Goal: Information Seeking & Learning: Check status

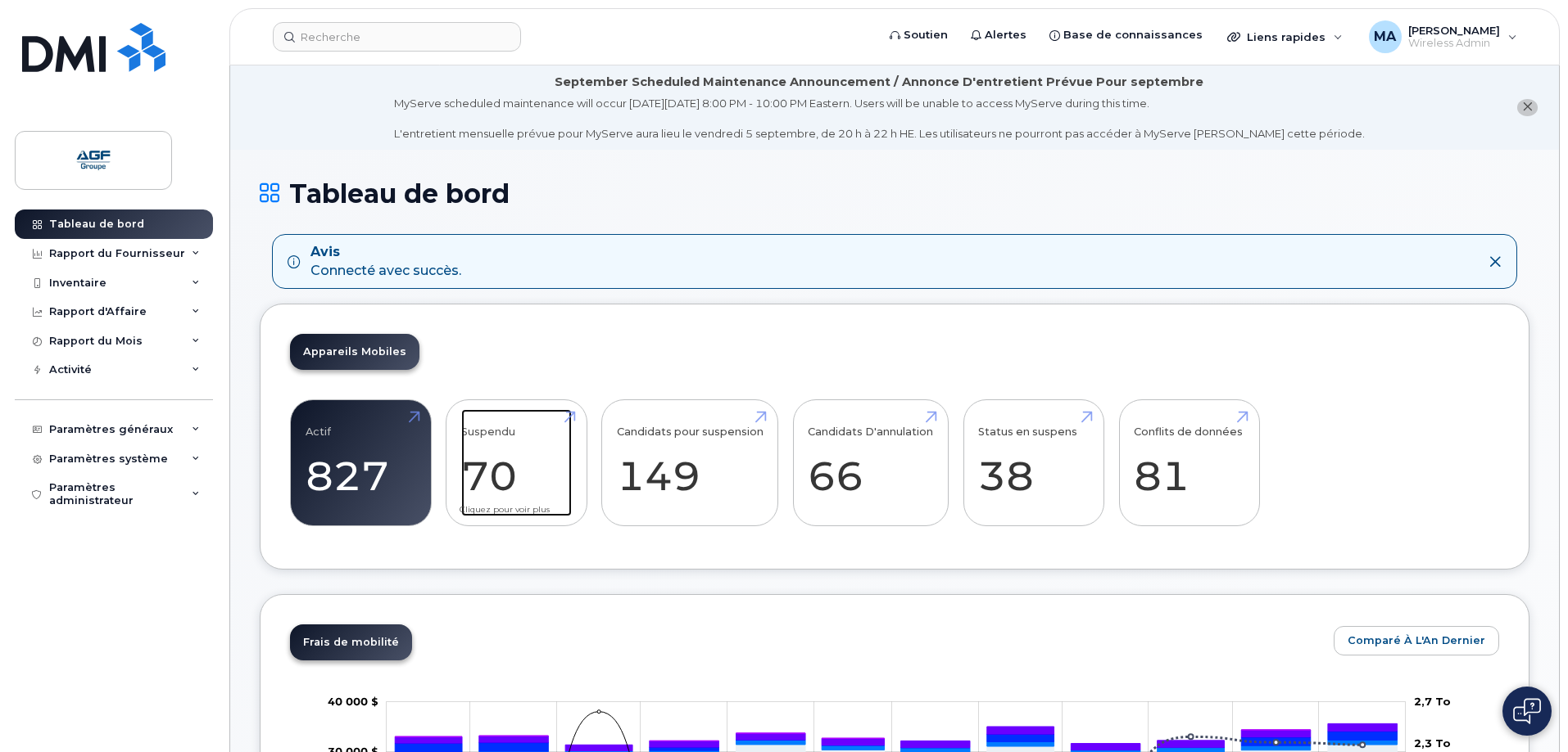
click at [494, 470] on link "Suspendu 70" at bounding box center [516, 462] width 111 height 108
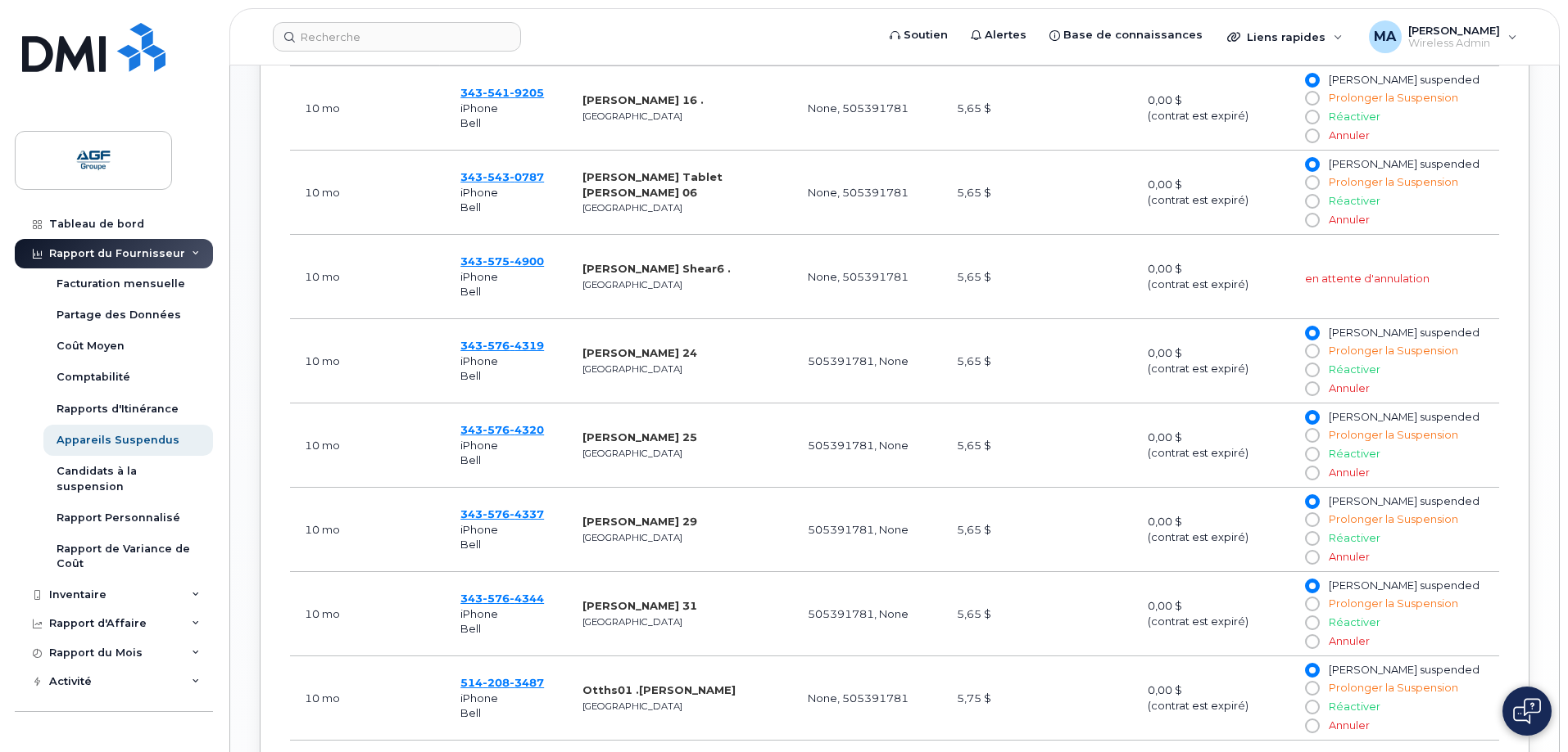
scroll to position [1066, 0]
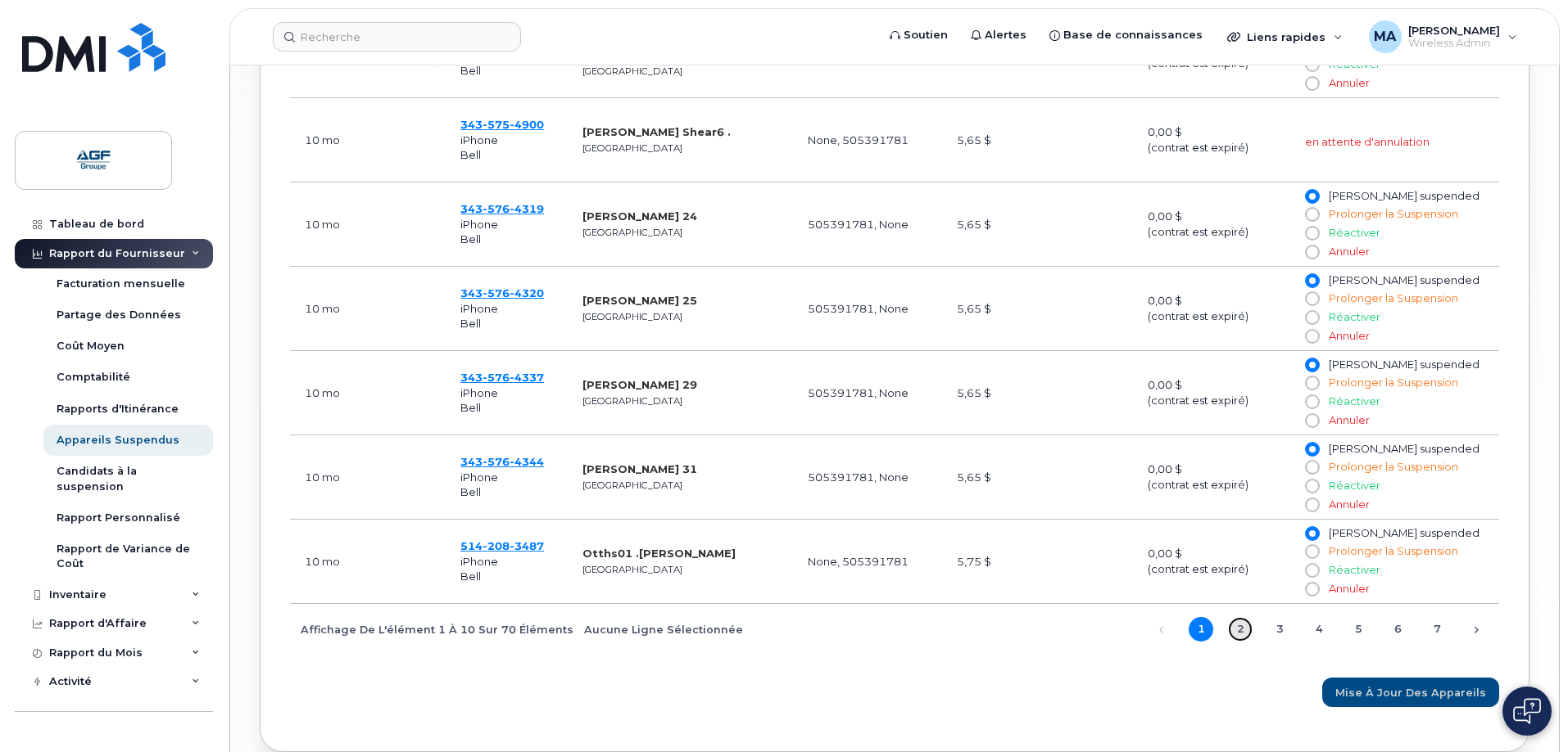
click at [1238, 627] on link "2" at bounding box center [1240, 629] width 25 height 25
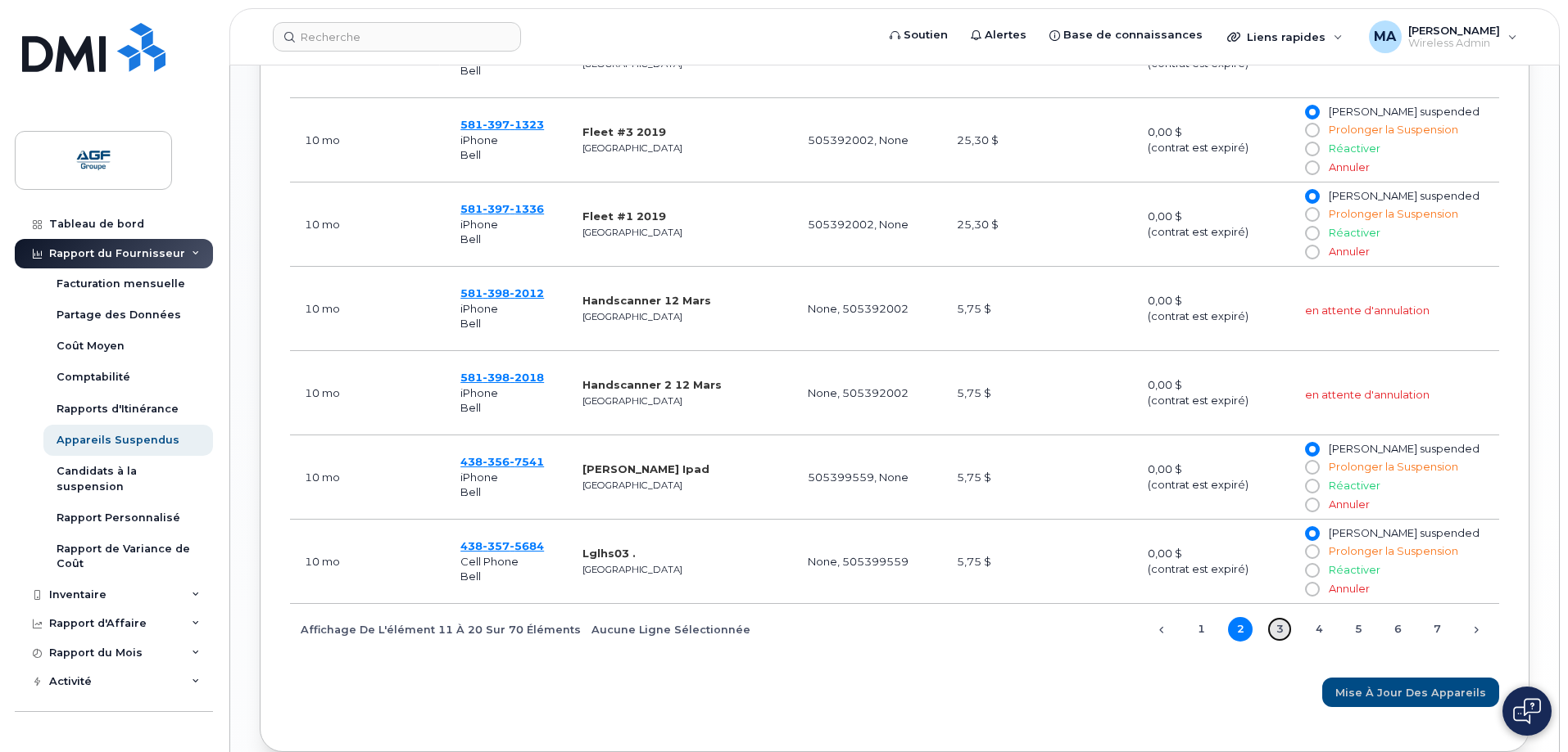
click at [1277, 629] on link "3" at bounding box center [1279, 629] width 25 height 25
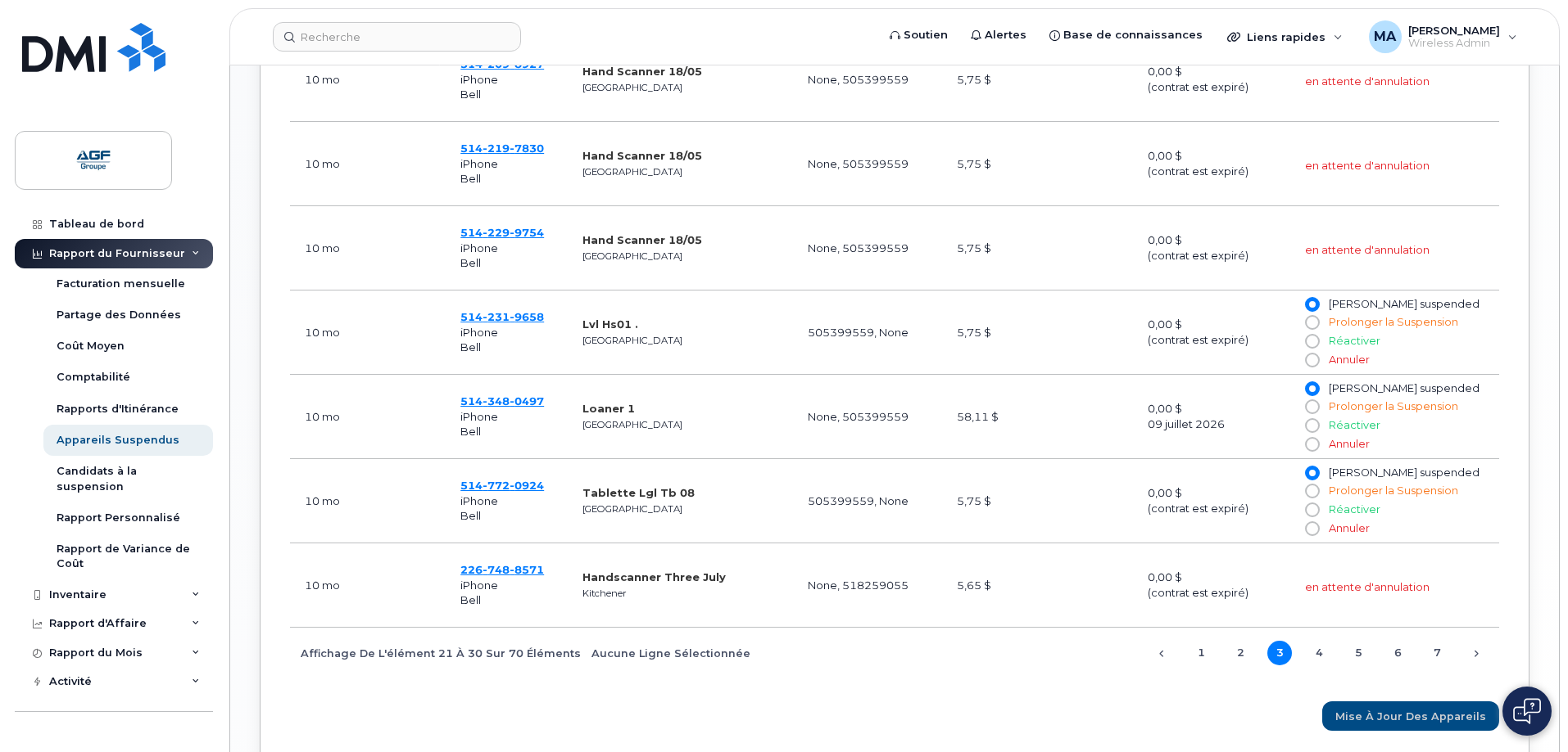
scroll to position [1148, 0]
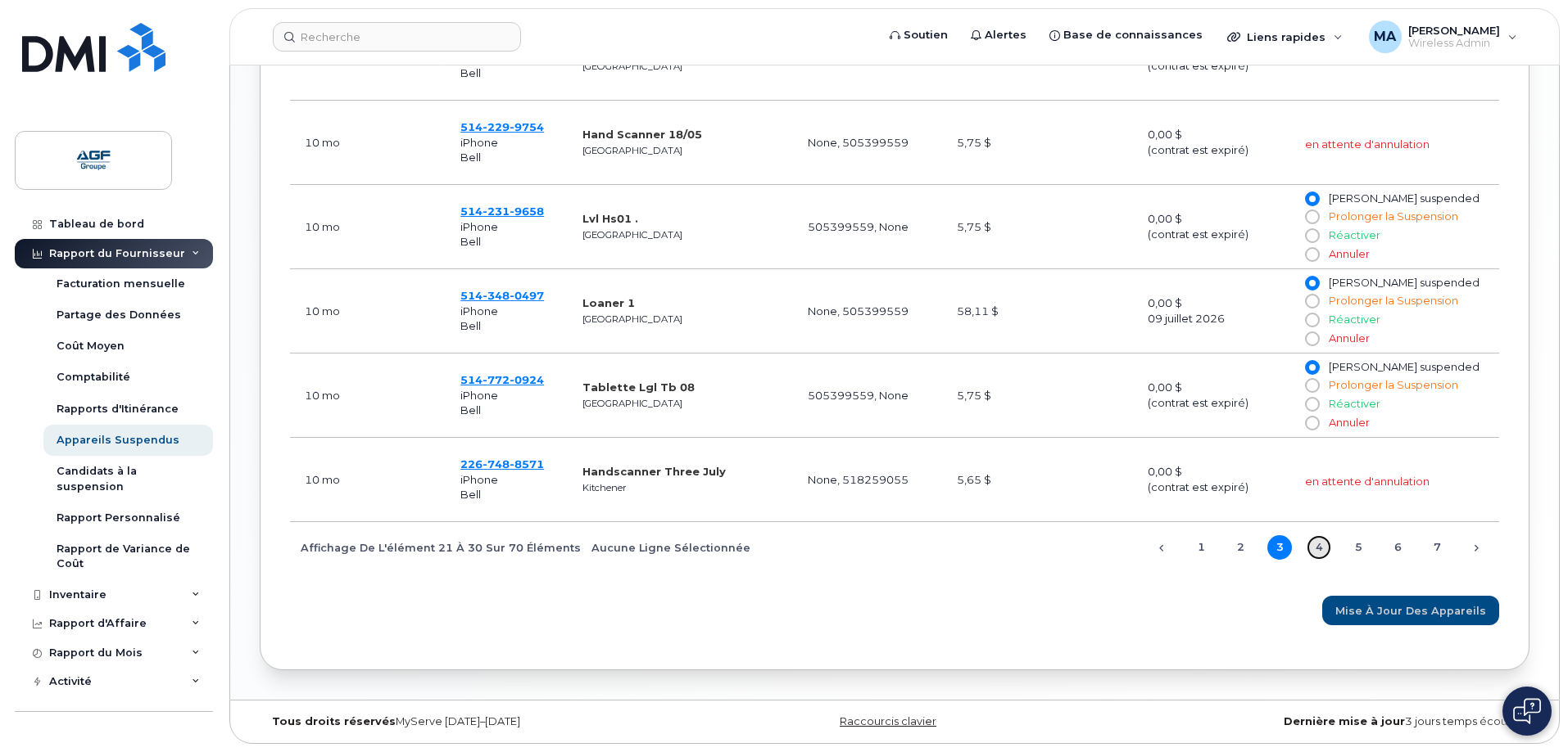
click at [1321, 549] on link "4" at bounding box center [1318, 547] width 25 height 25
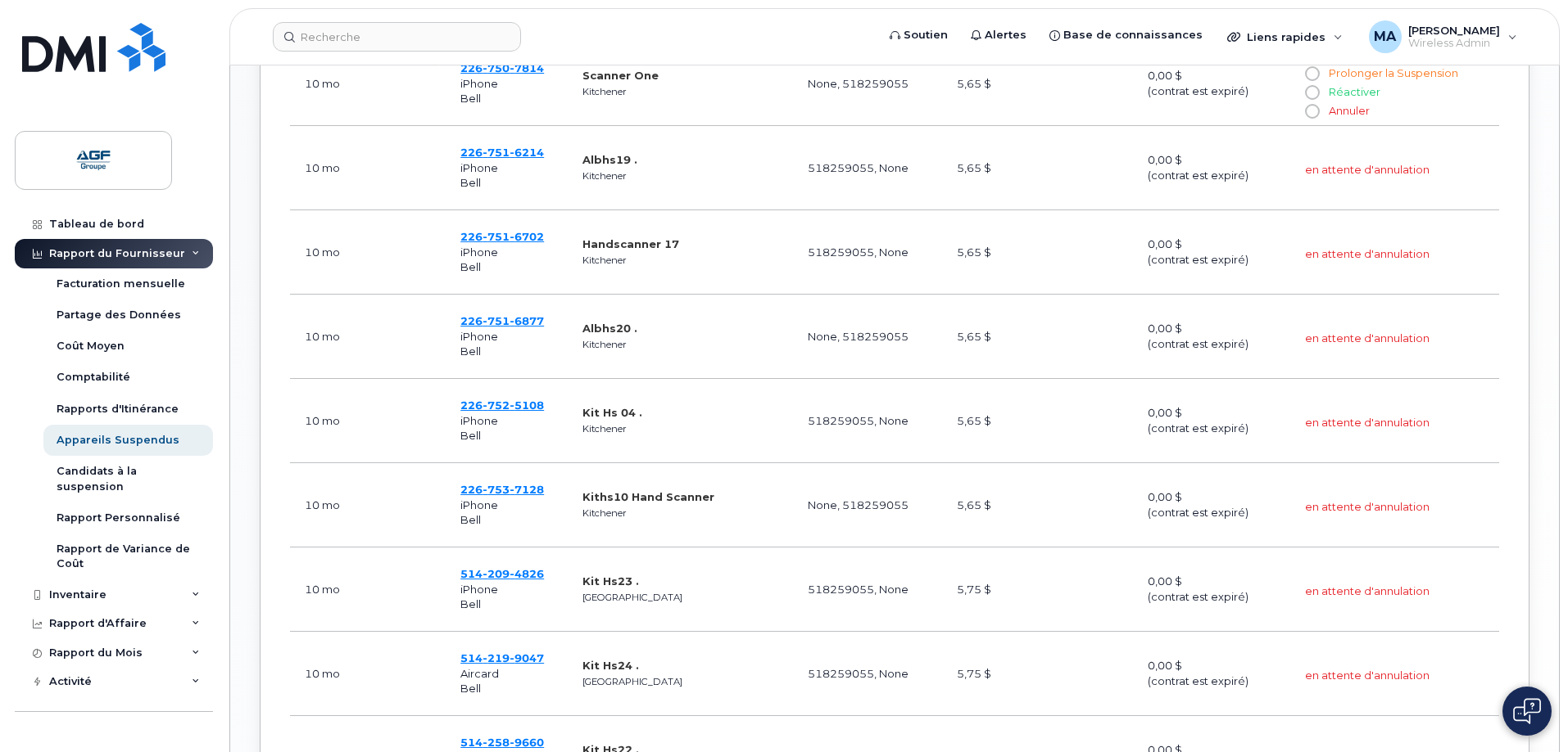
scroll to position [1066, 0]
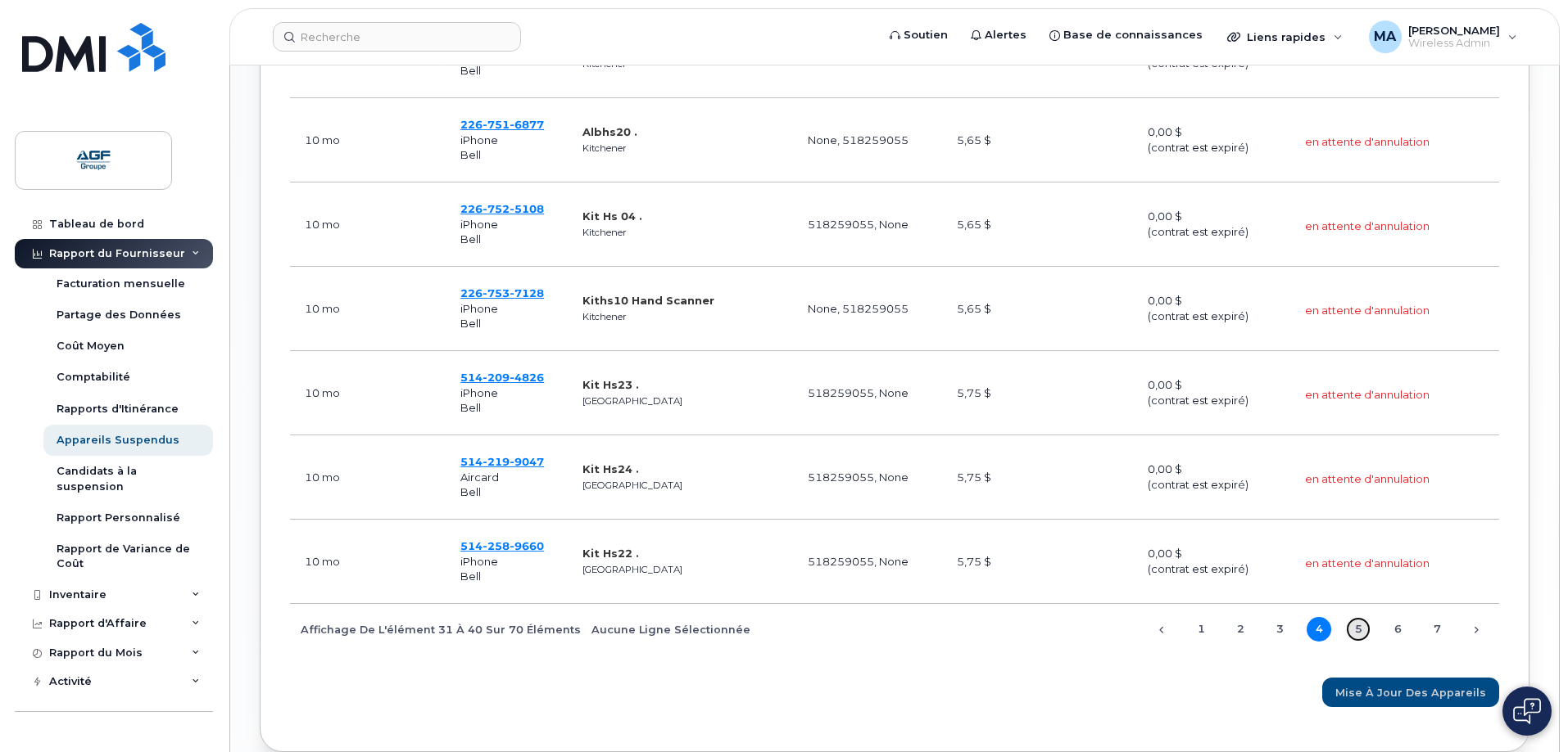
click at [1359, 627] on link "5" at bounding box center [1357, 629] width 25 height 25
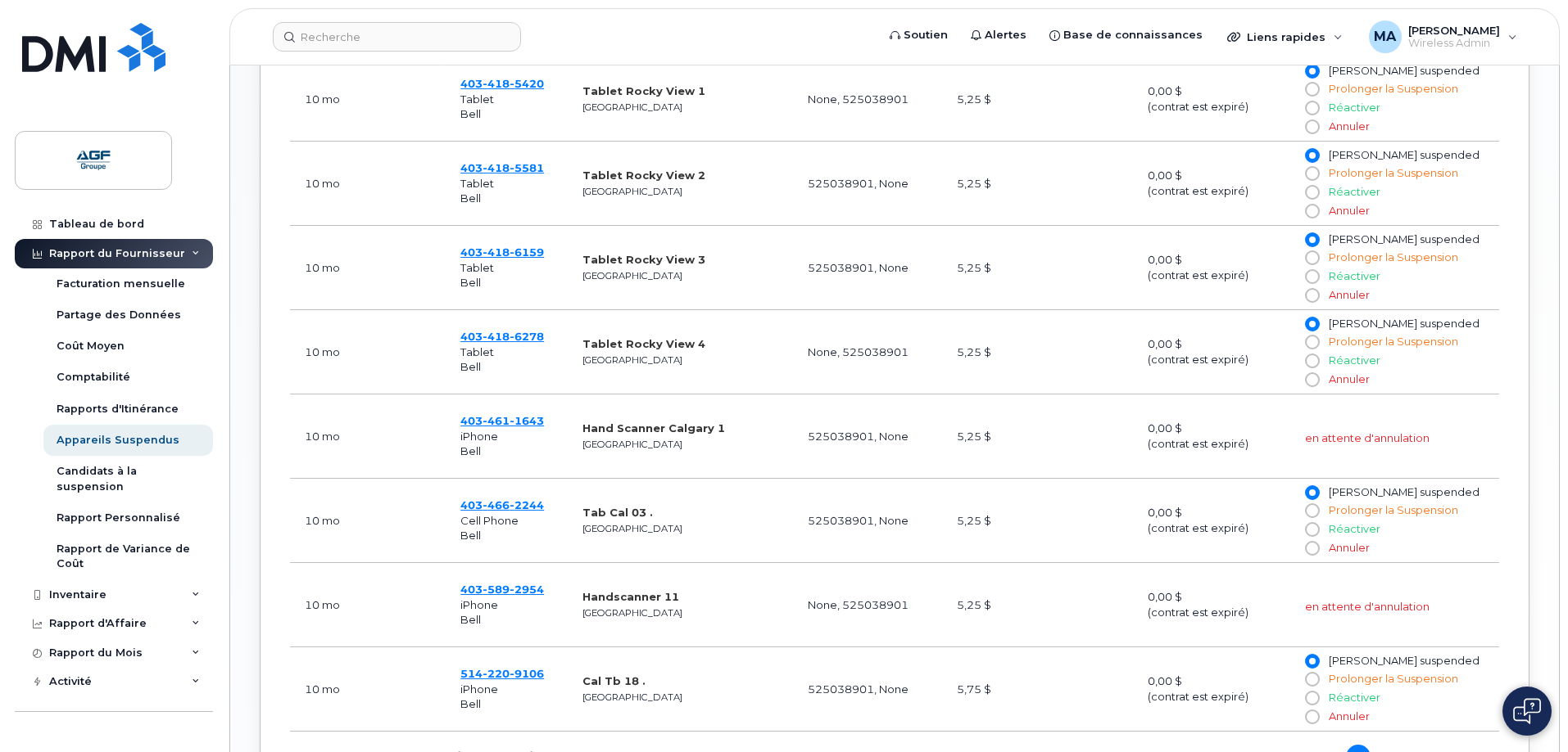
scroll to position [1148, 0]
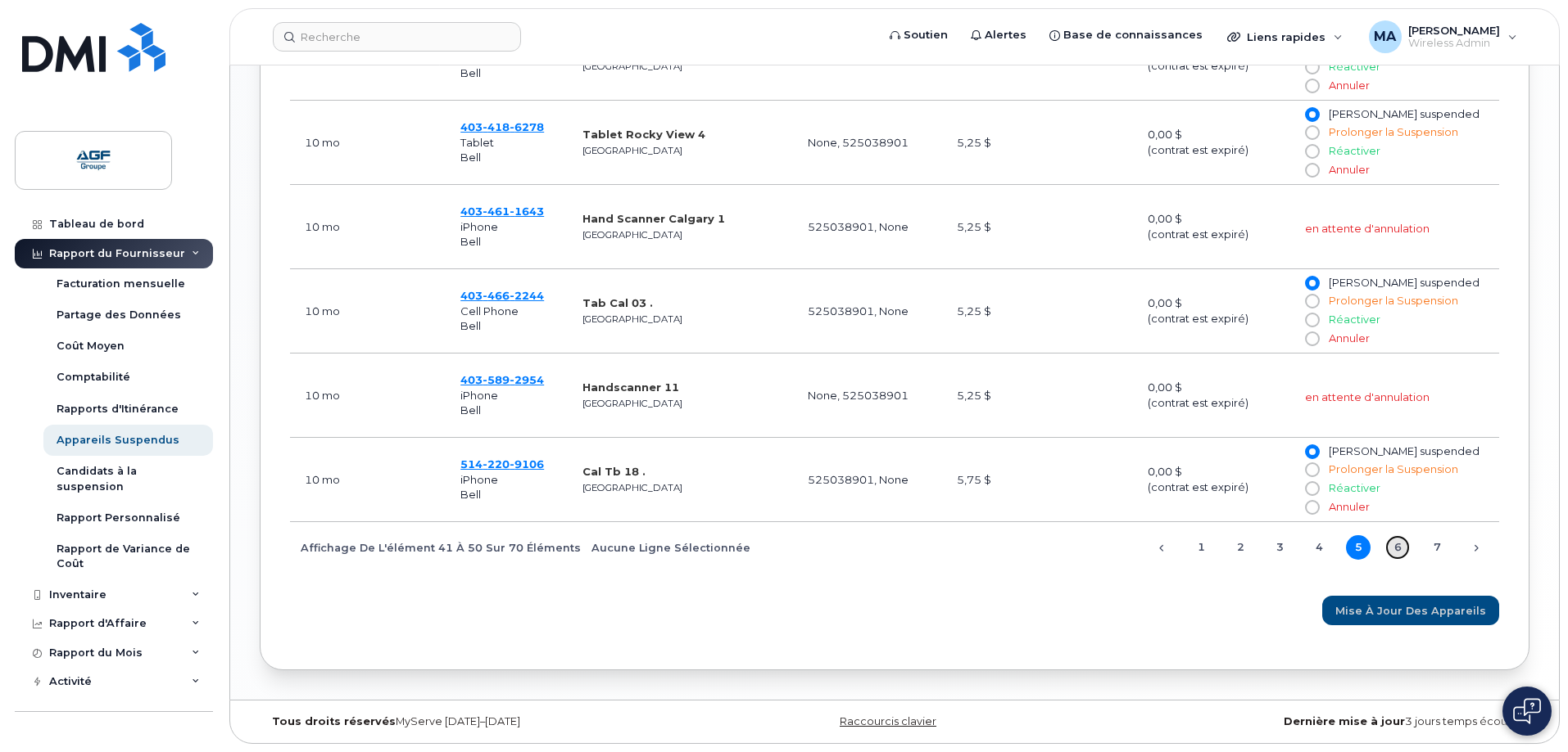
click at [1393, 546] on link "6" at bounding box center [1397, 547] width 25 height 25
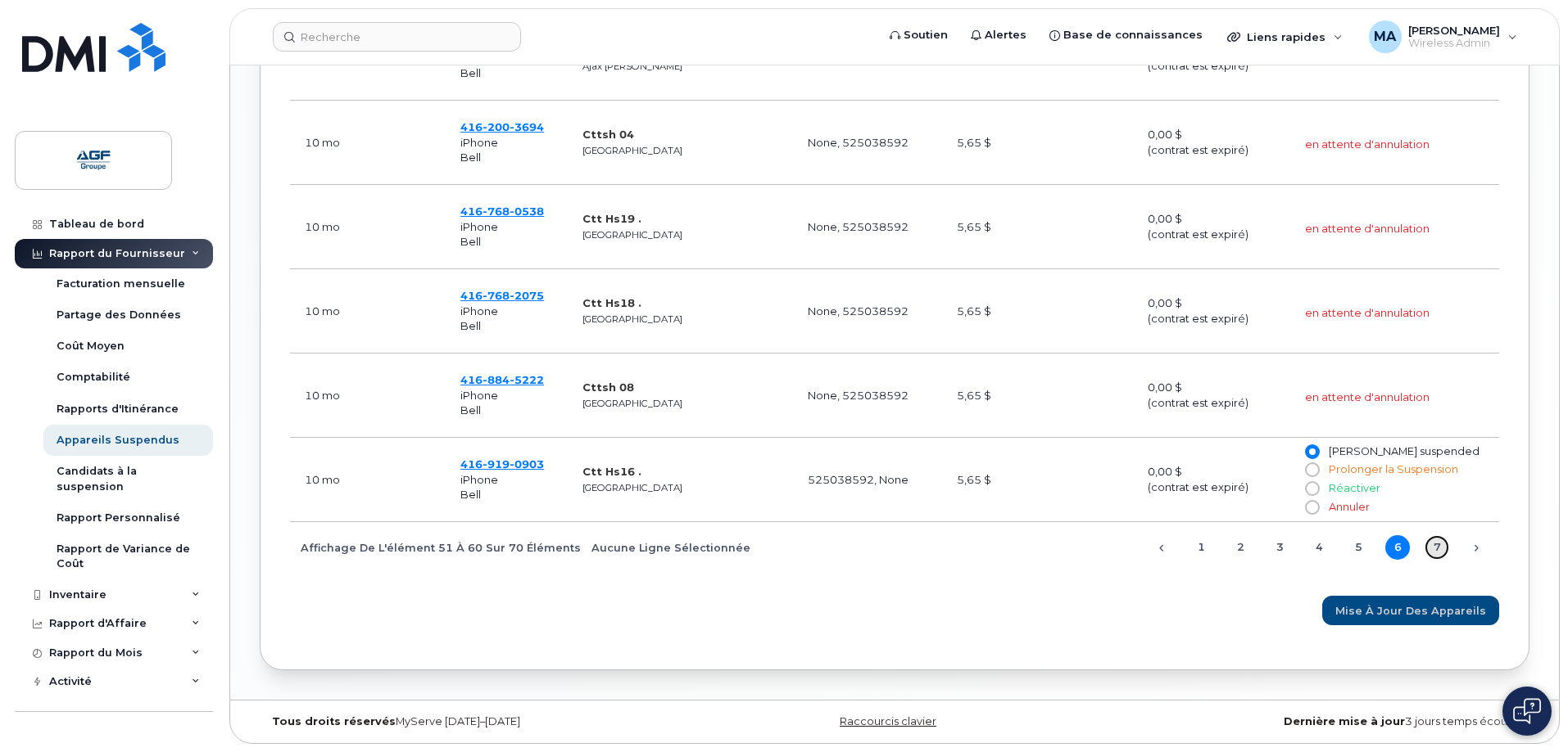
click at [1438, 543] on link "7" at bounding box center [1437, 547] width 25 height 25
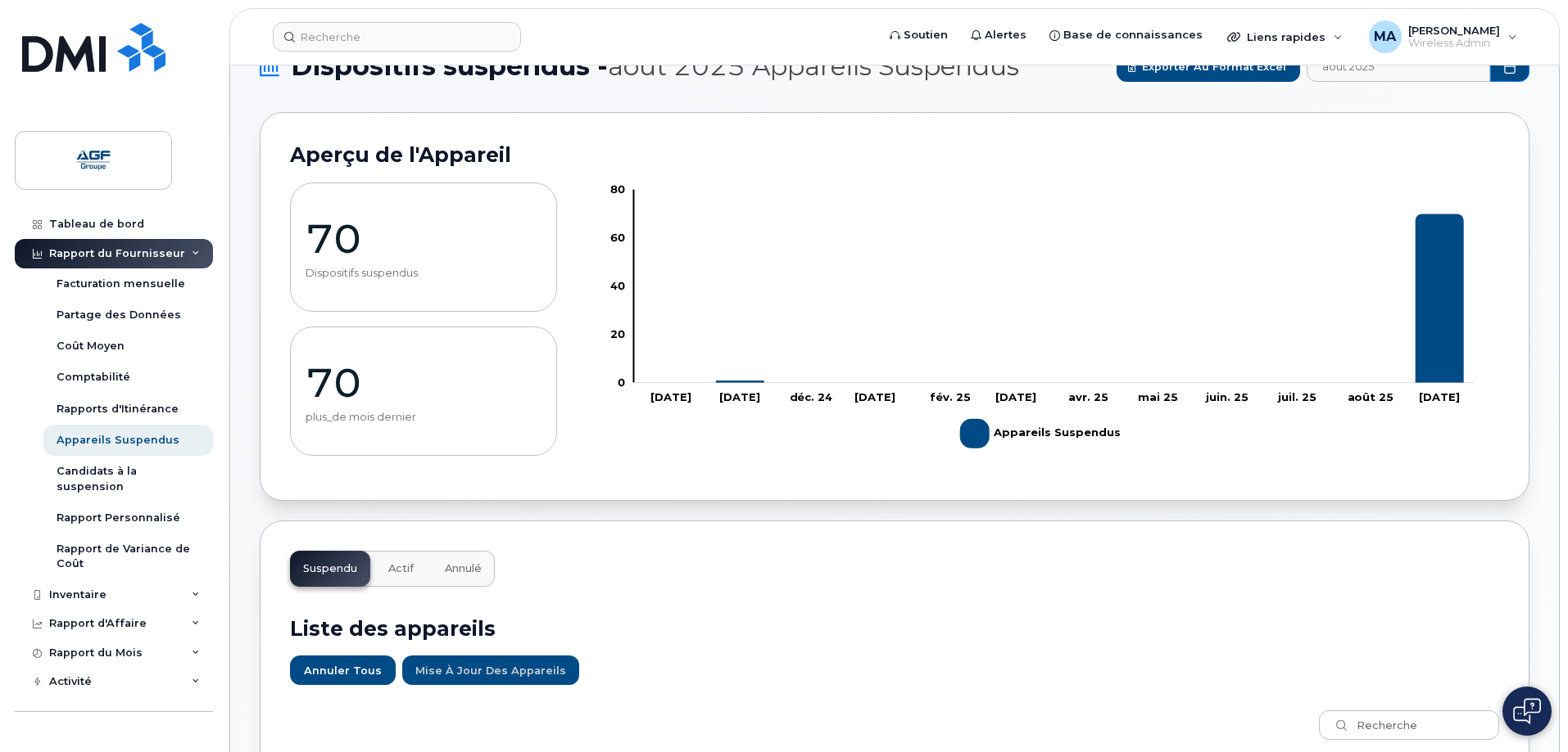
scroll to position [0, 0]
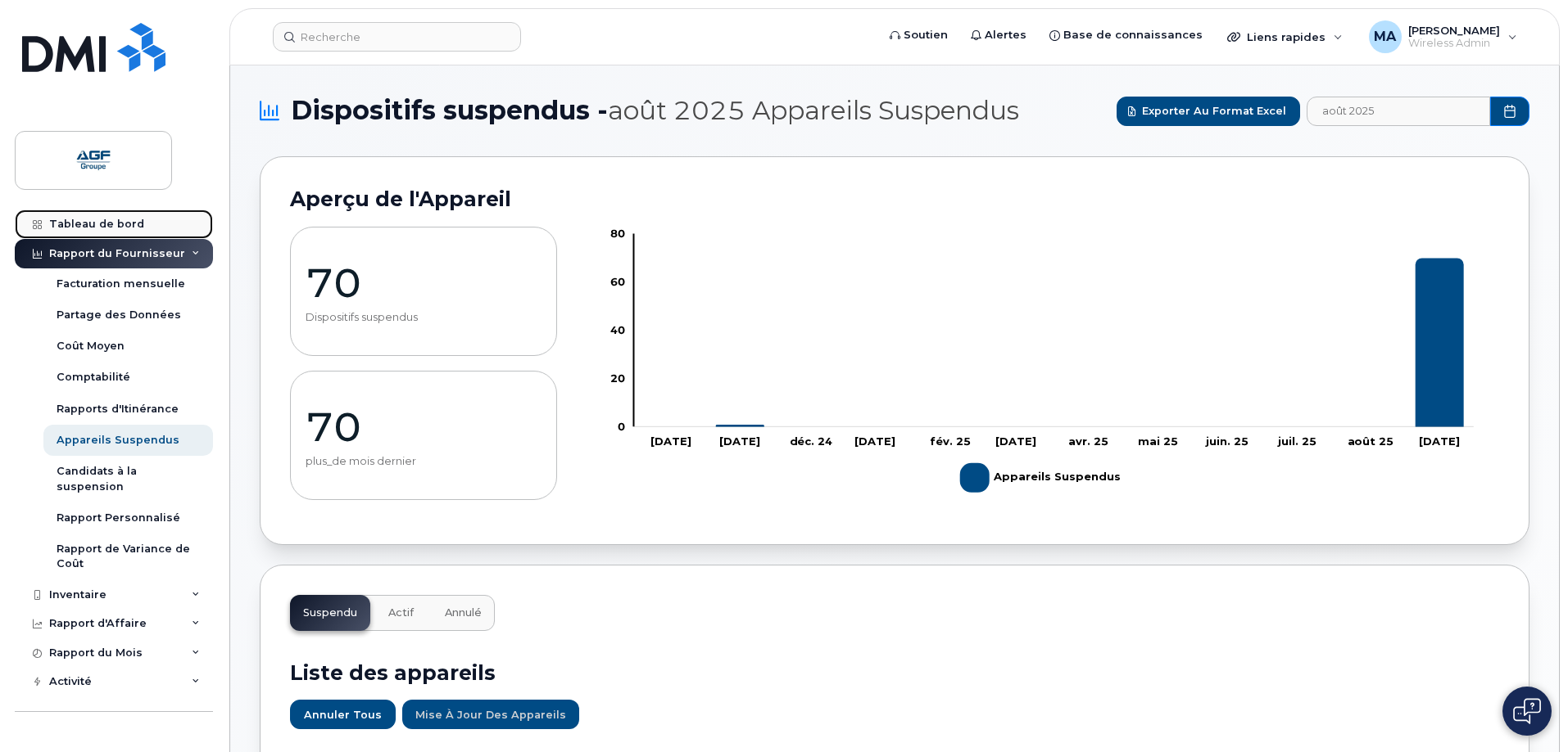
click at [98, 218] on div "Tableau de bord" at bounding box center [97, 223] width 95 height 13
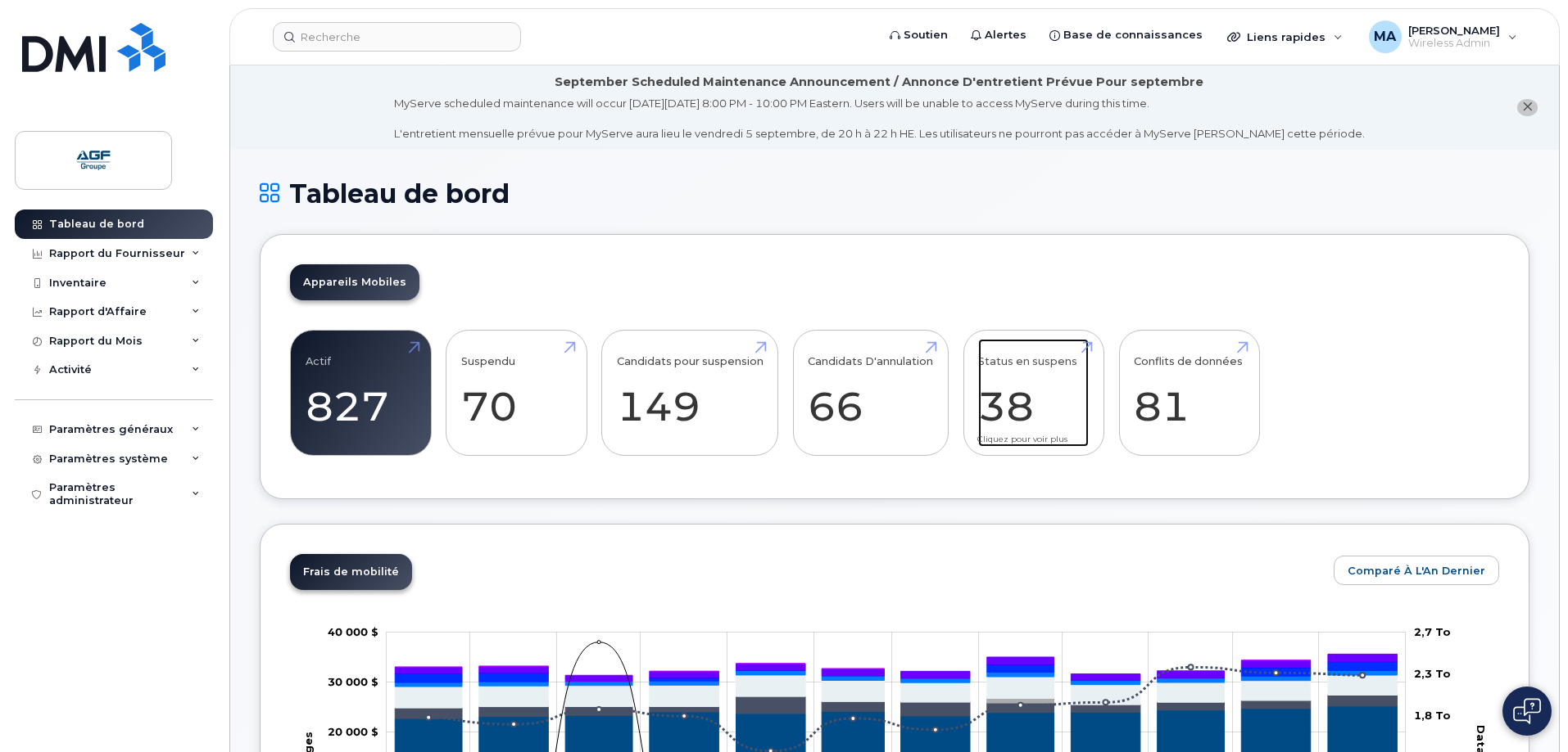
click at [1012, 404] on link "Status en suspens 38" at bounding box center [1033, 392] width 111 height 108
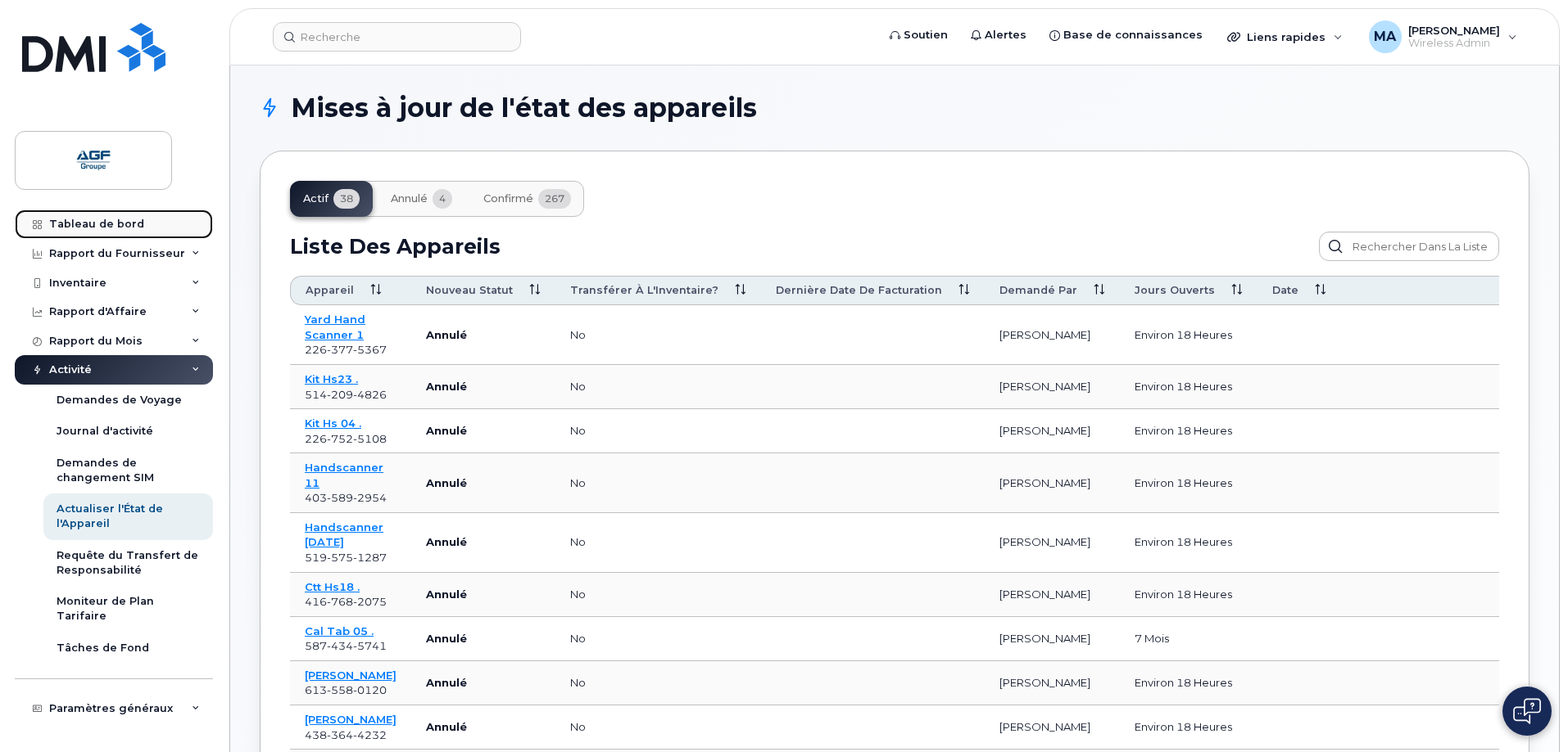
click at [100, 221] on div "Tableau de bord" at bounding box center [97, 223] width 95 height 13
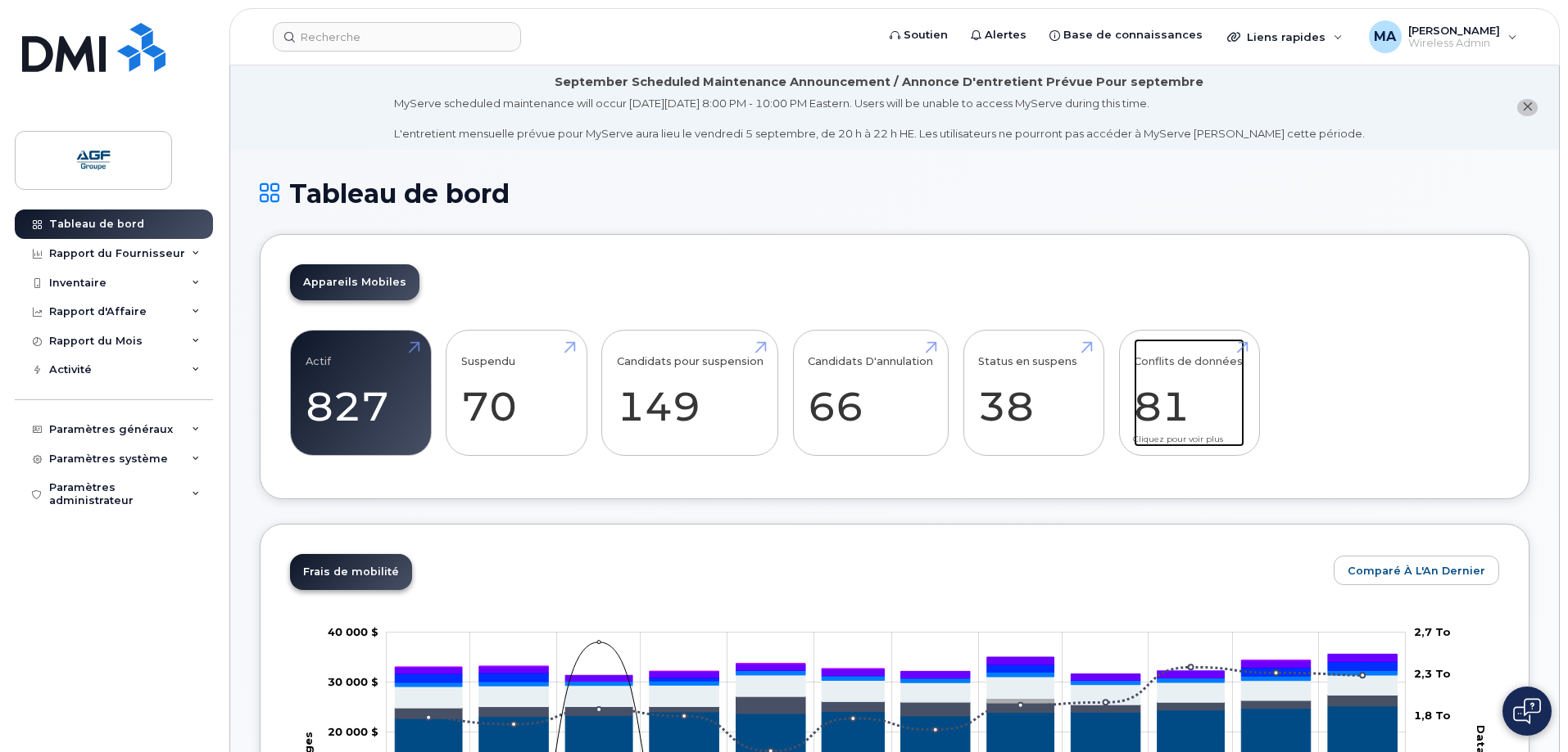
click at [1165, 403] on link "Conflits de données 81" at bounding box center [1189, 392] width 111 height 108
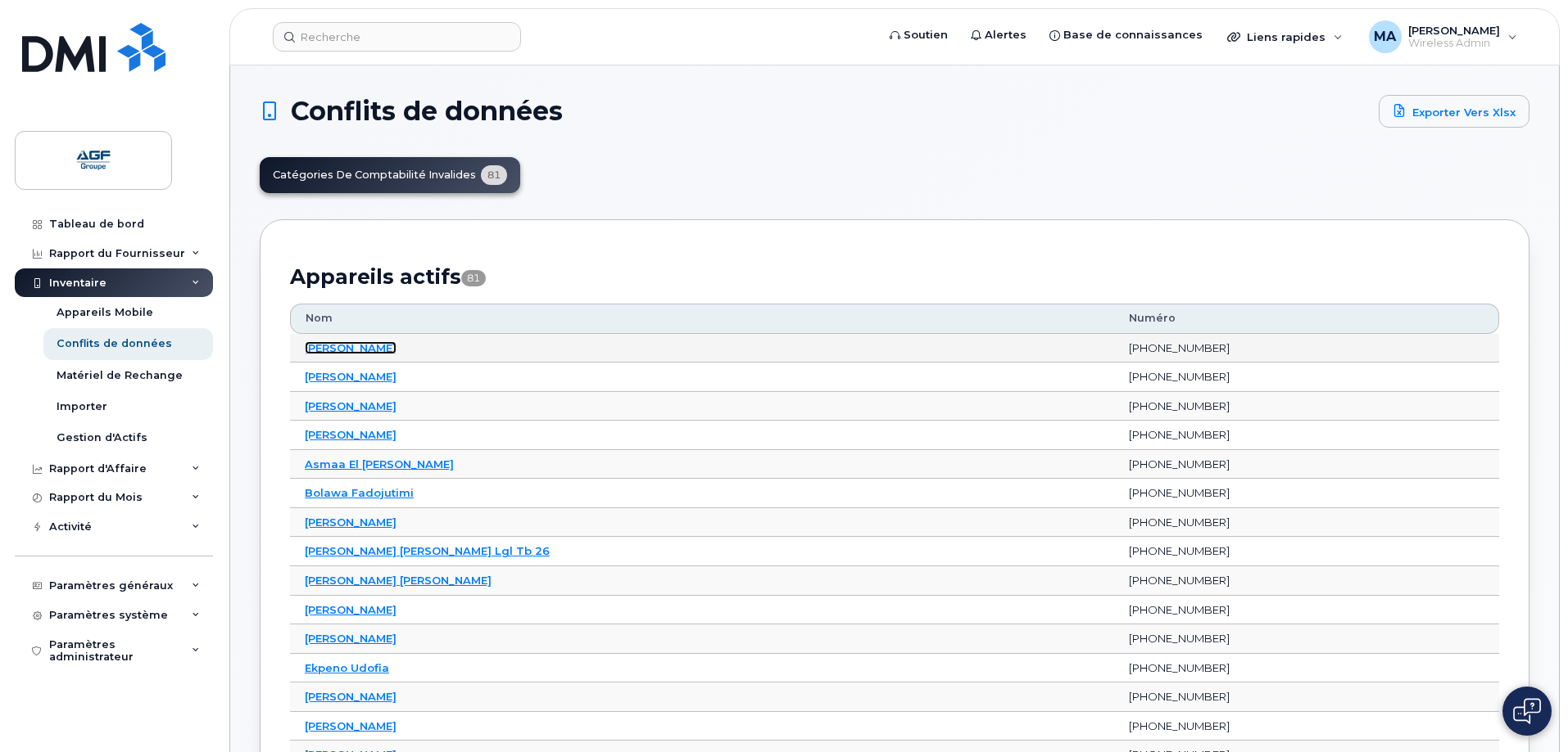
click at [396, 346] on link "Alexandre Bourdages" at bounding box center [350, 347] width 92 height 13
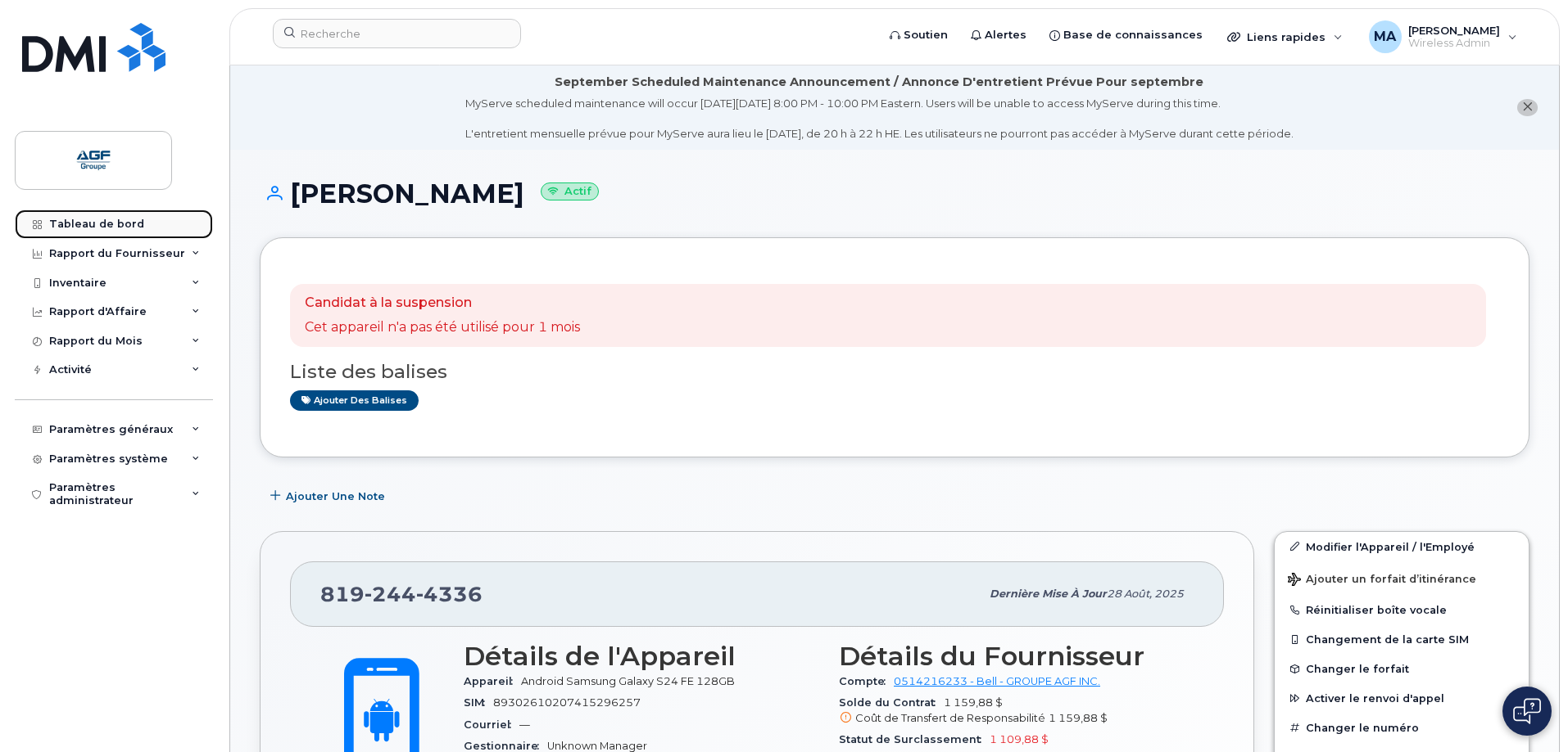
click at [109, 222] on div "Tableau de bord" at bounding box center [97, 223] width 95 height 13
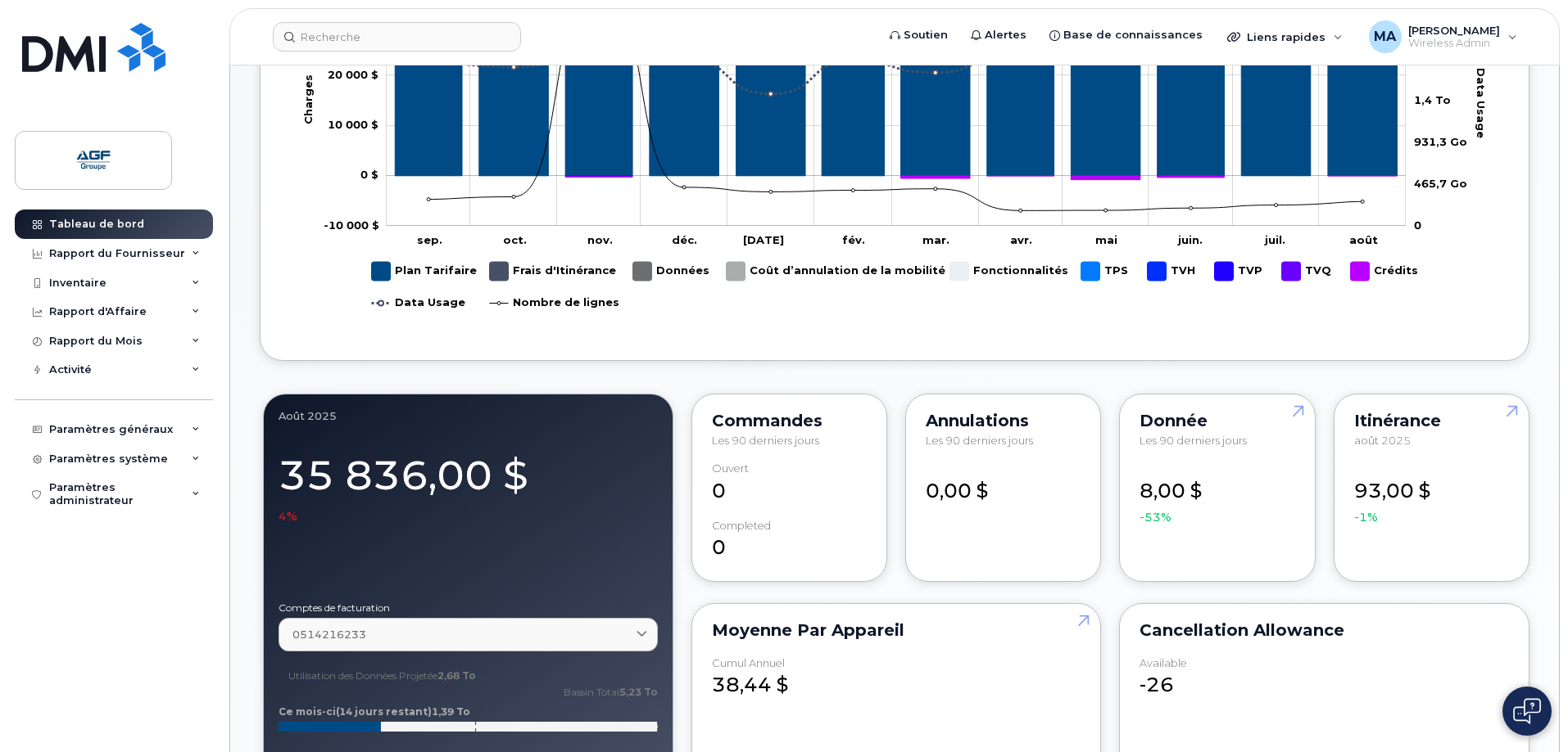
scroll to position [737, 0]
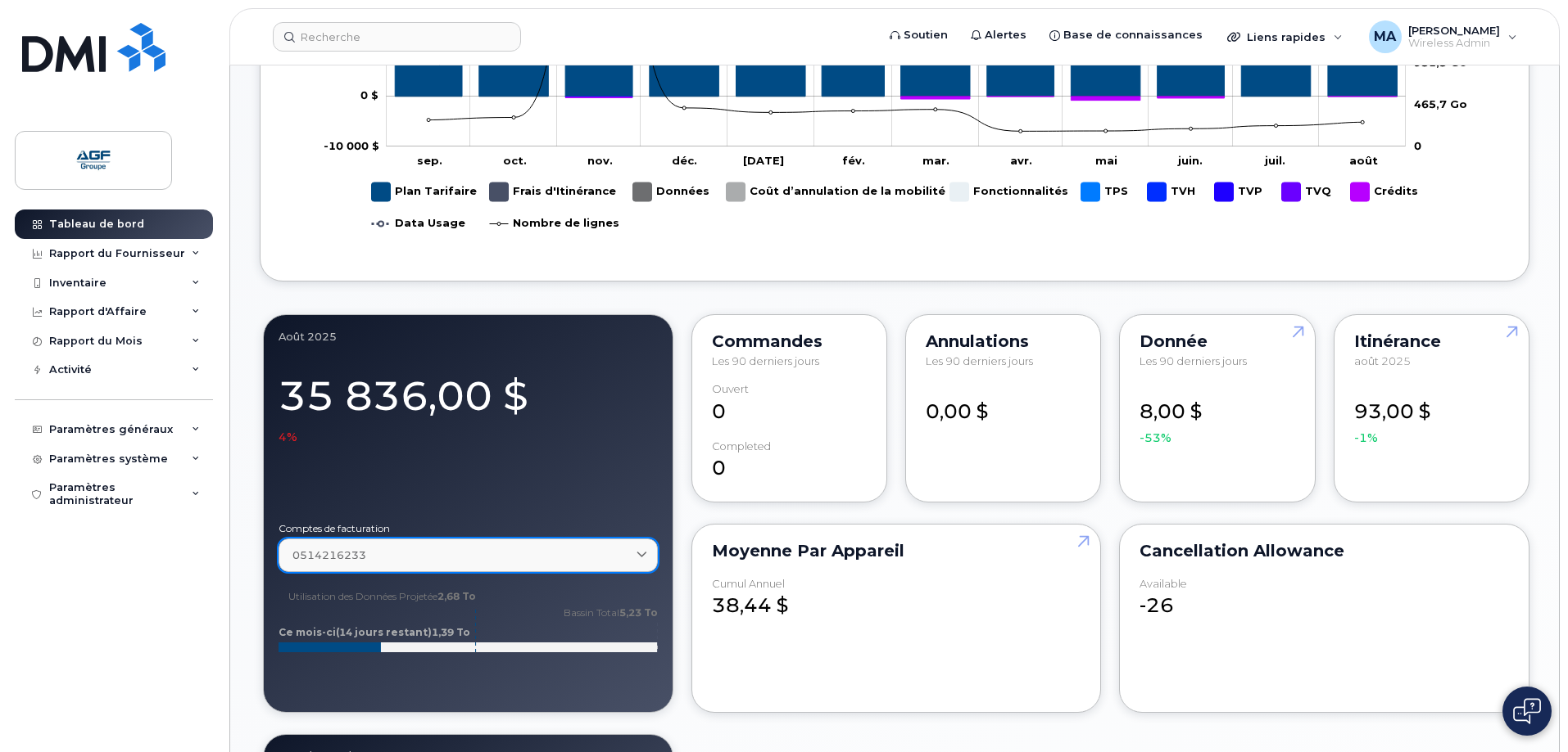
click at [639, 551] on icon at bounding box center [642, 555] width 11 height 11
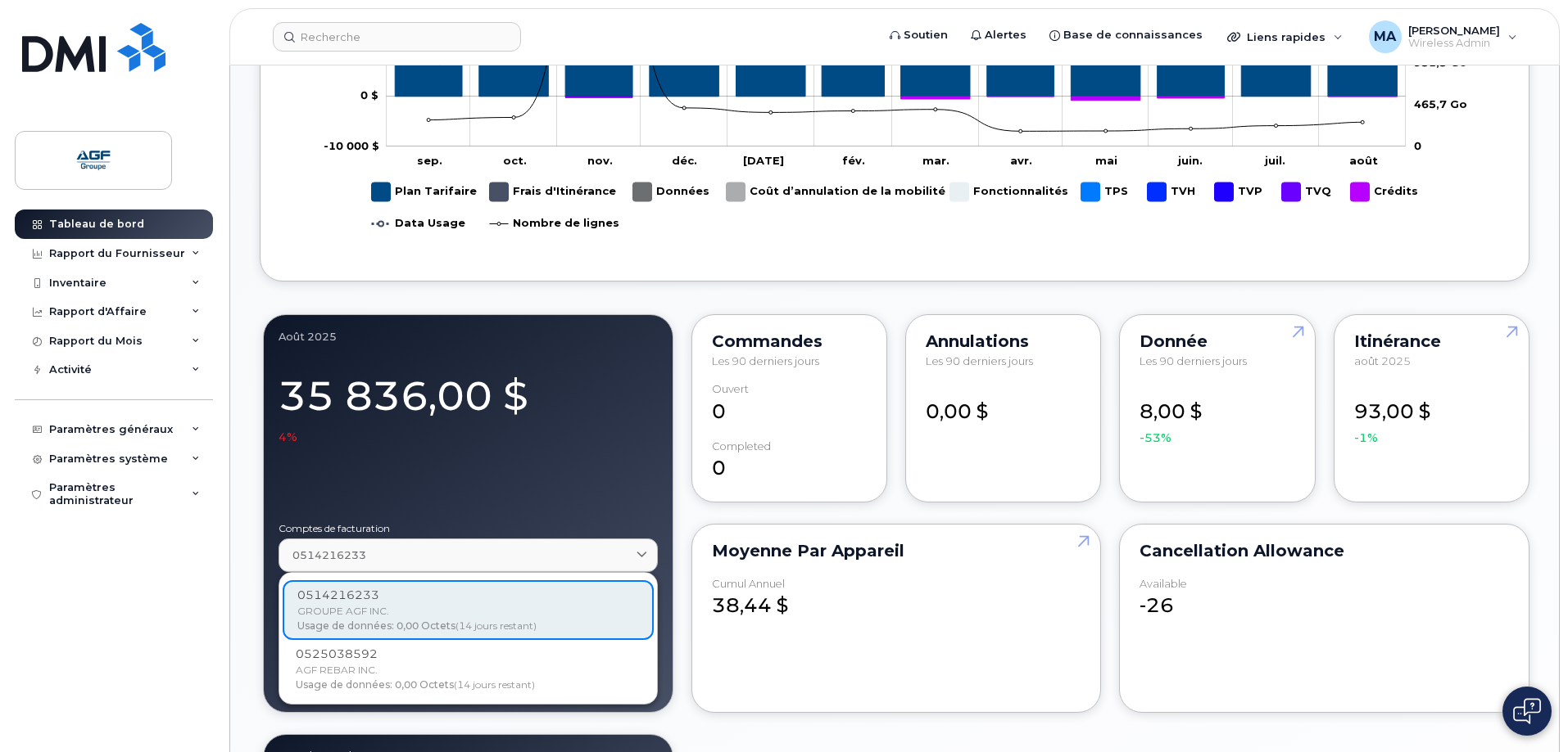
click at [592, 607] on div "0514216233 GROUPE AGF INC. Usage de données: 0,00 Octets (14 jours restant) 052…" at bounding box center [468, 638] width 371 height 117
click at [688, 522] on div "Moyenne par Appareil Cumul Annuel 38,44 $" at bounding box center [895, 618] width 413 height 195
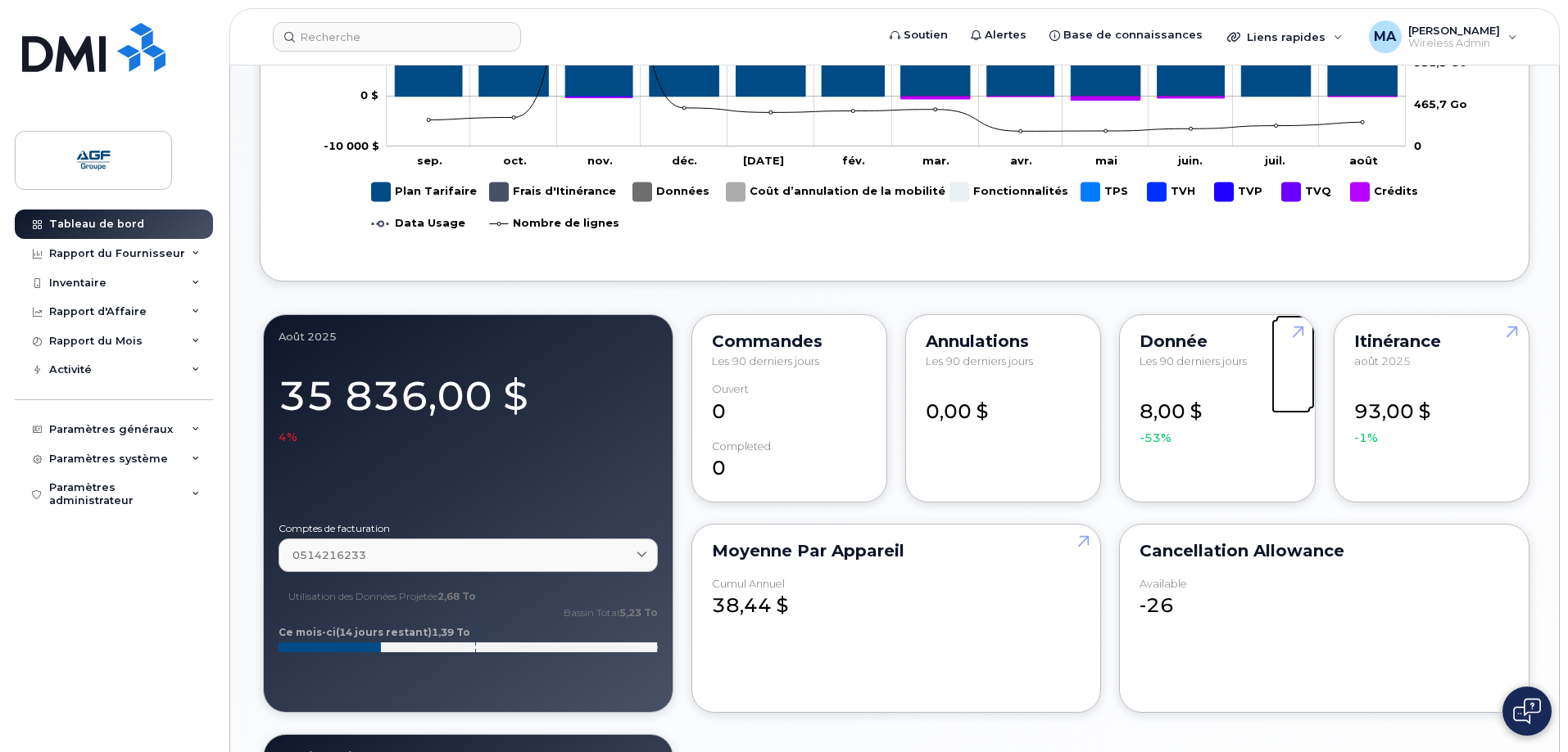
click at [1296, 334] on link at bounding box center [1295, 362] width 40 height 94
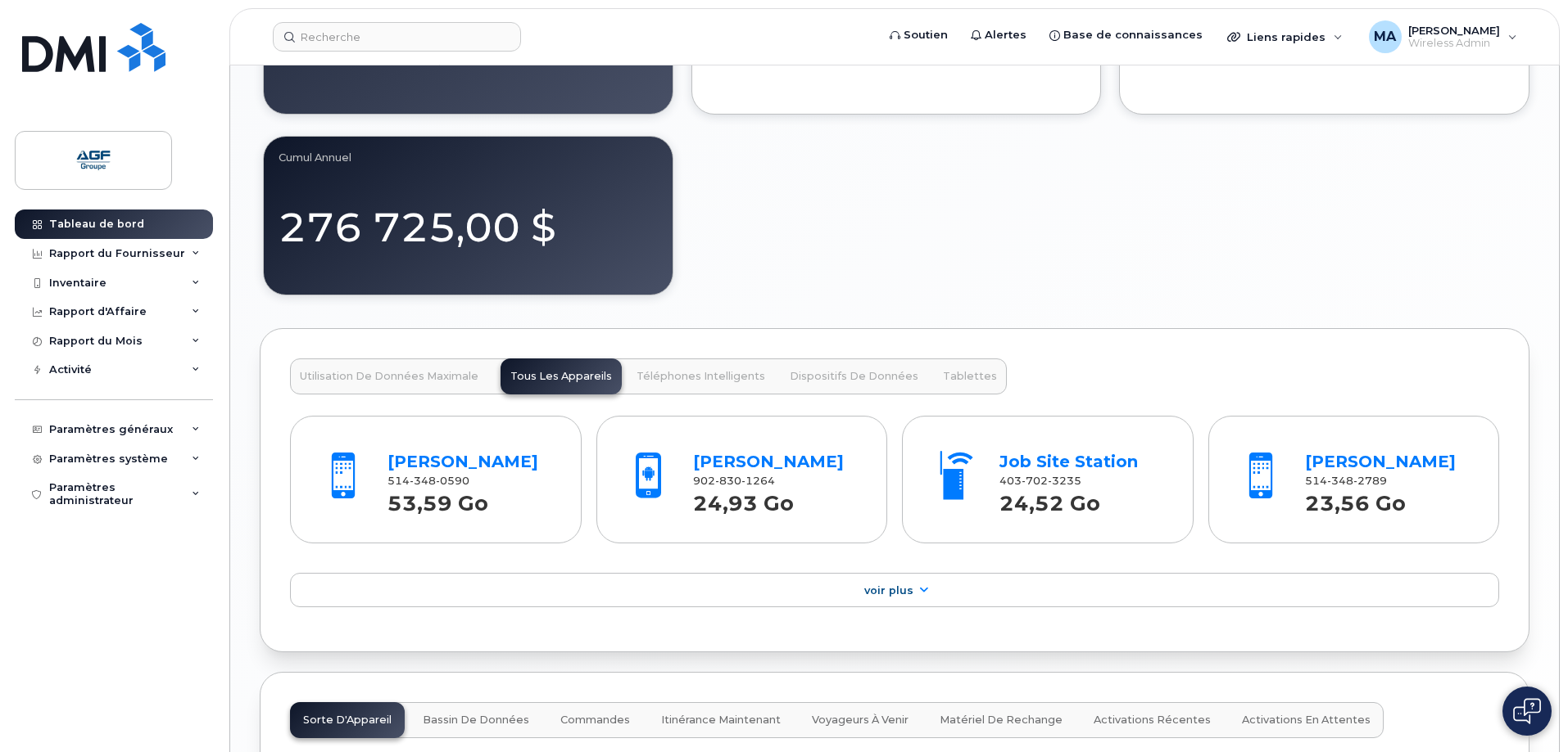
scroll to position [1310, 0]
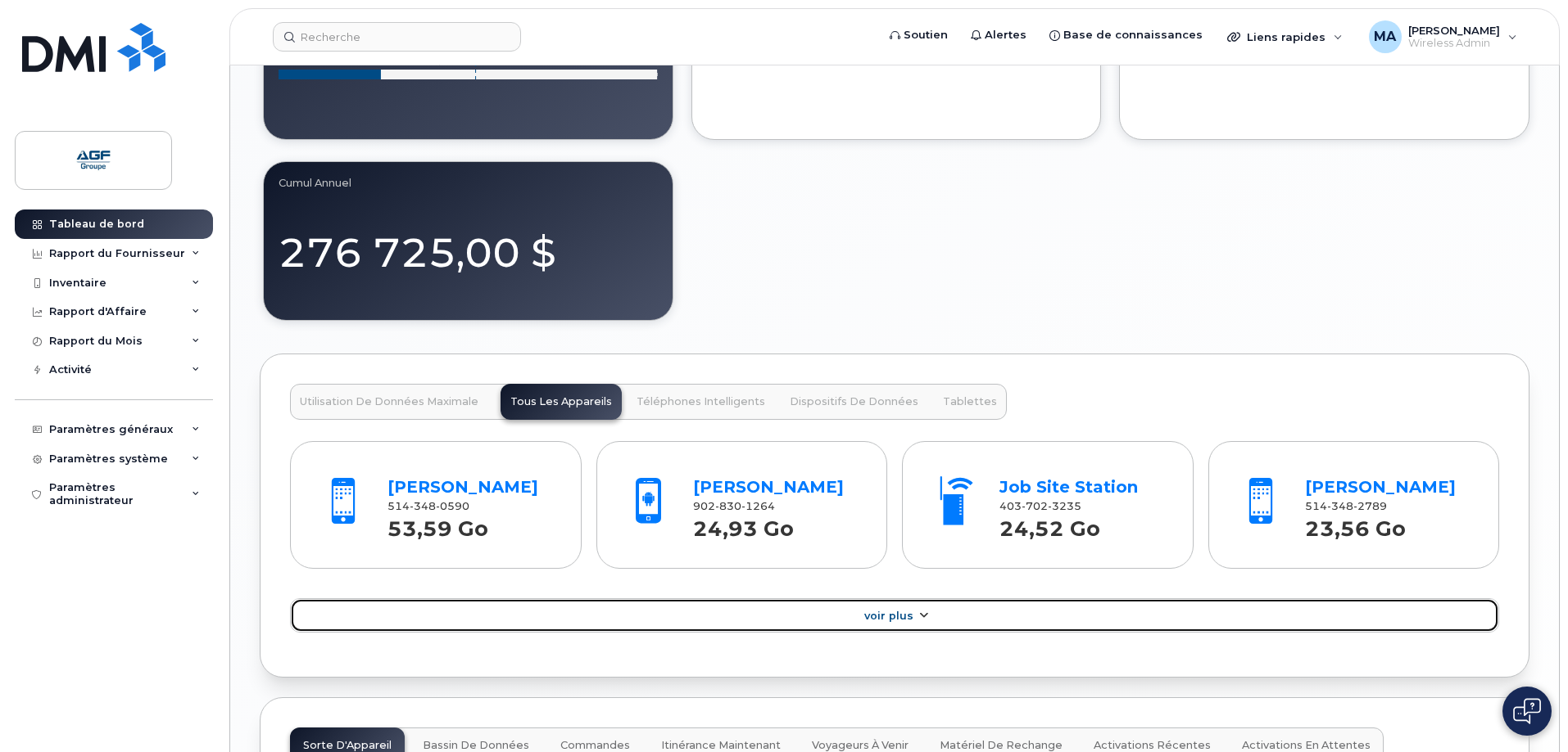
click at [901, 616] on span "Voir Plus" at bounding box center [889, 616] width 49 height 12
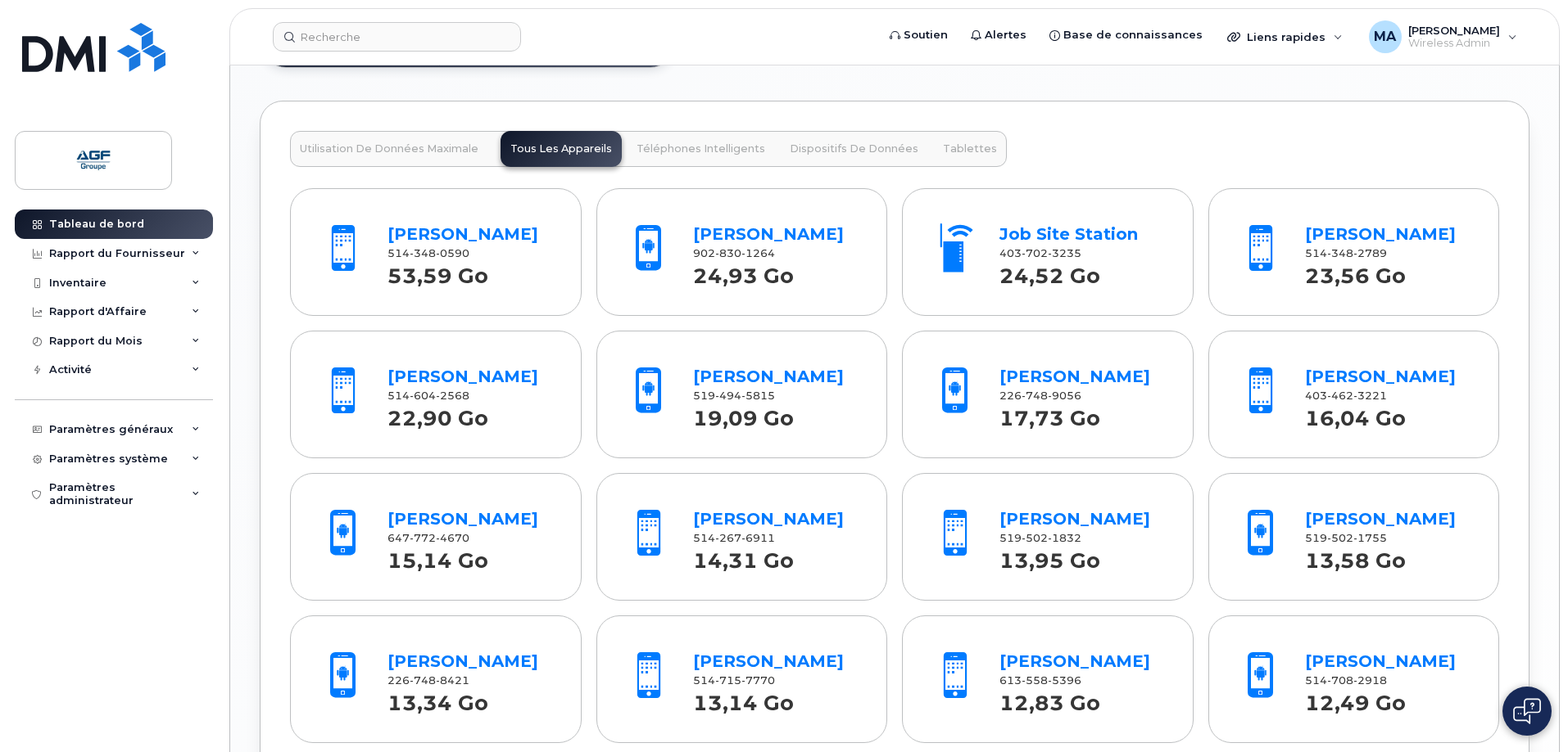
scroll to position [1473, 0]
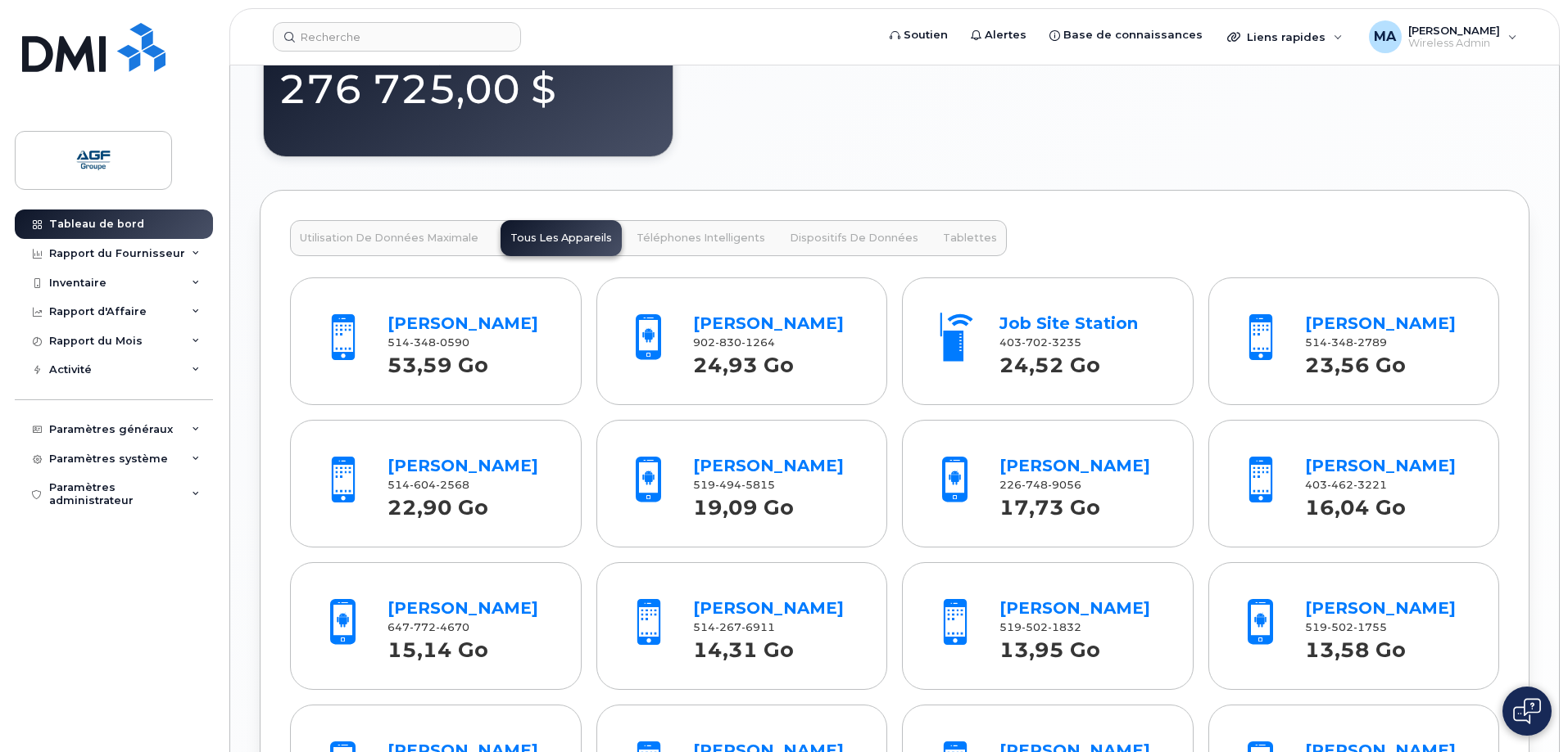
click at [967, 240] on span "Tablettes" at bounding box center [970, 237] width 54 height 13
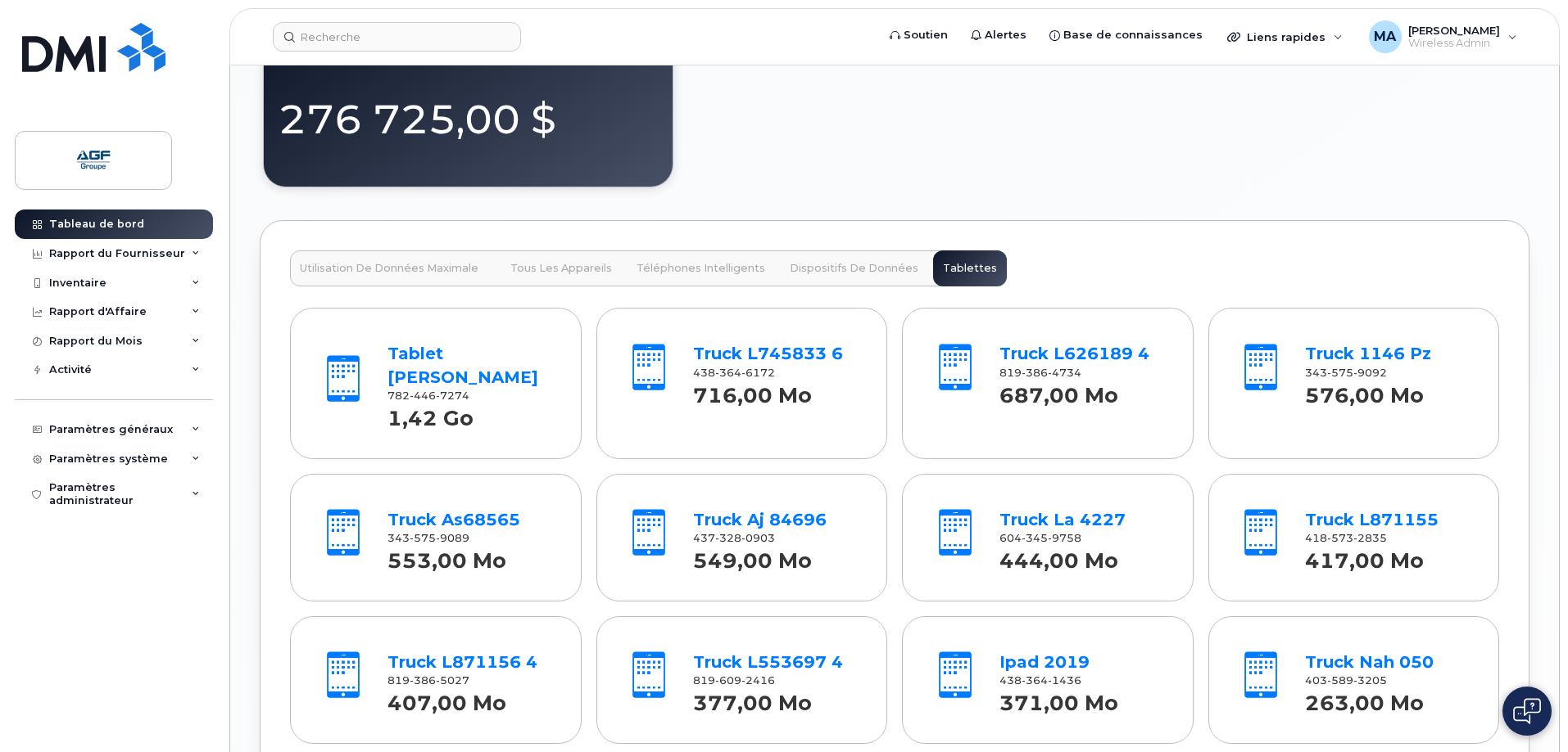
scroll to position [1391, 0]
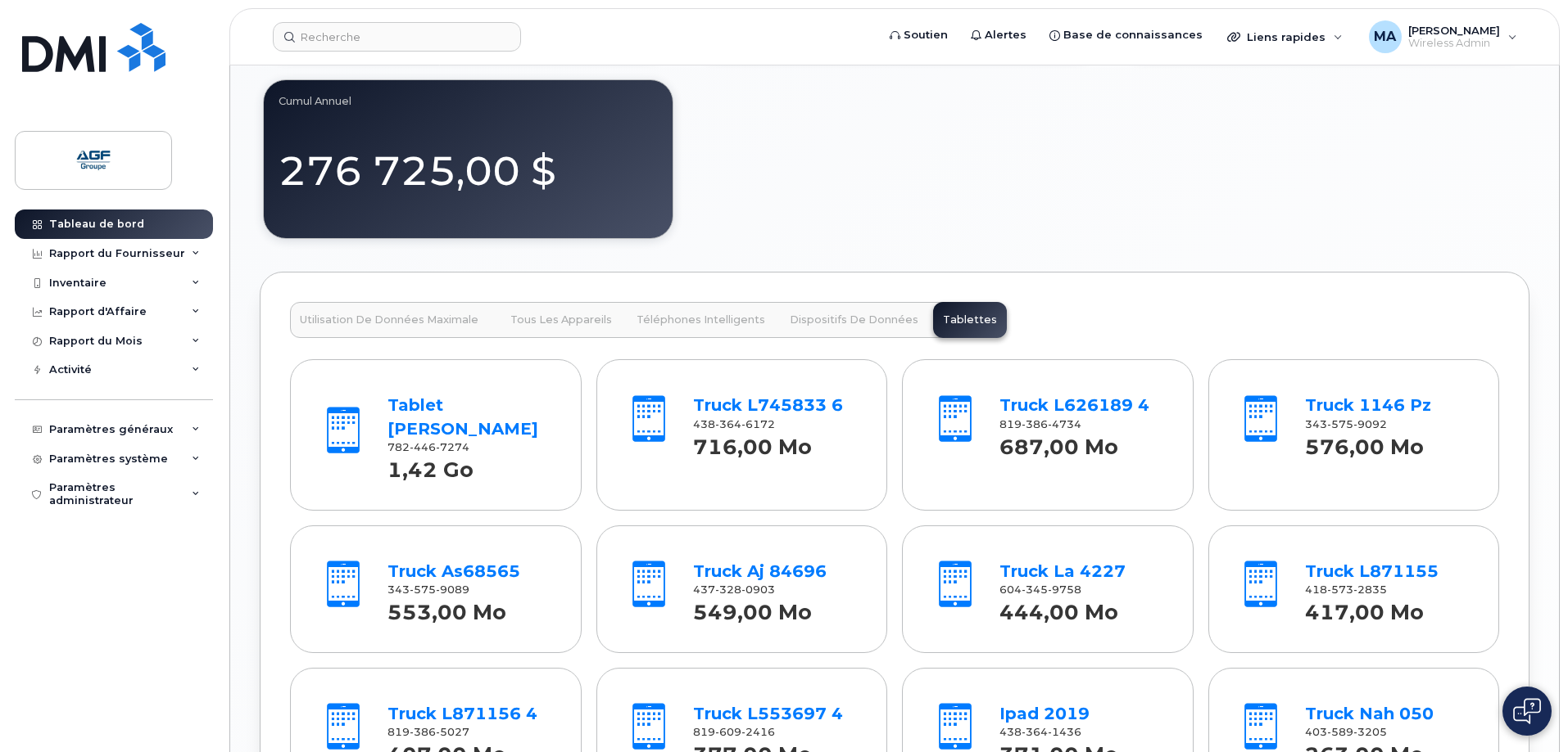
click at [836, 321] on span "Dispositifs de Données" at bounding box center [854, 319] width 129 height 13
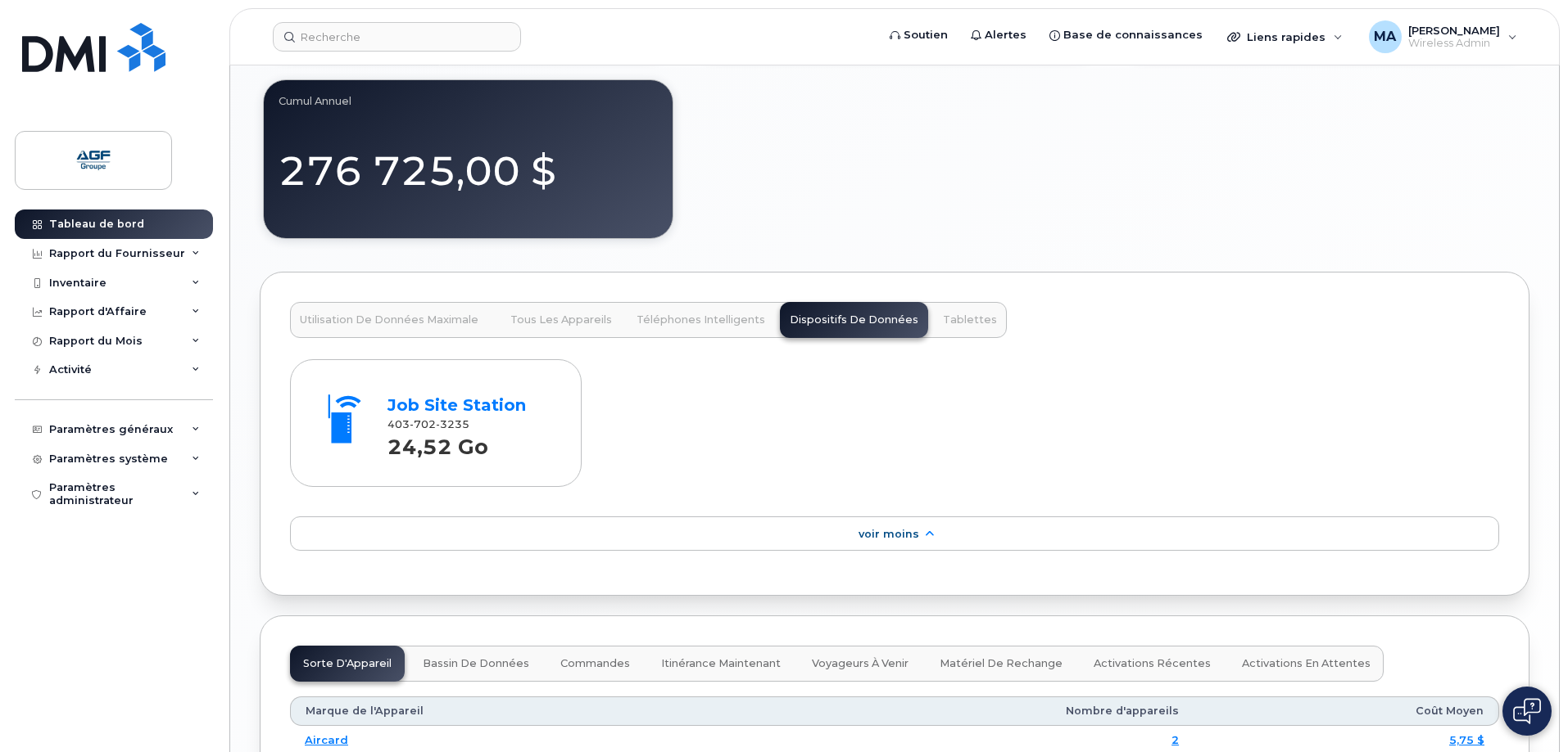
click at [682, 314] on span "Téléphones Intelligents" at bounding box center [701, 319] width 129 height 13
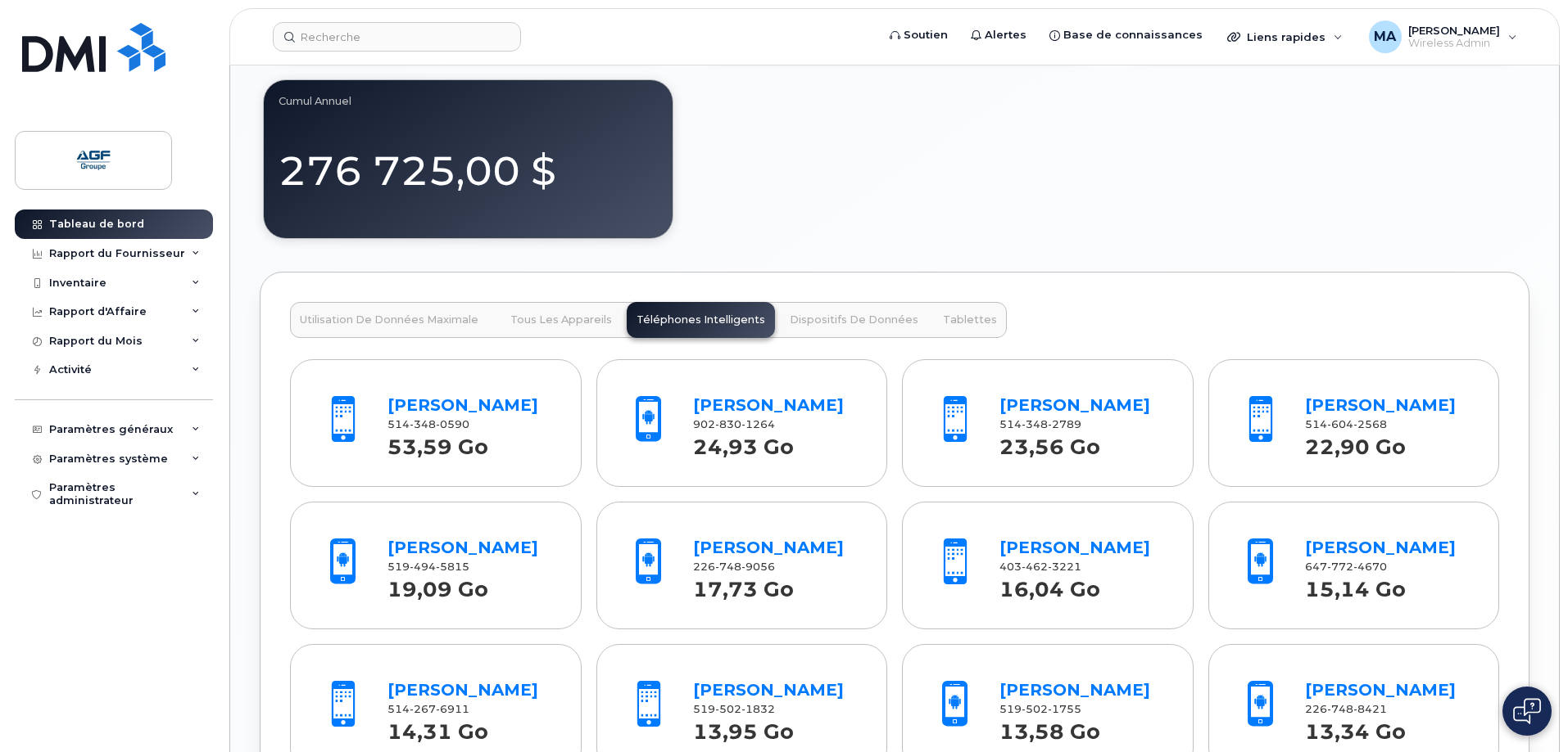
click at [563, 322] on span "Tous les Appareils" at bounding box center [561, 319] width 102 height 13
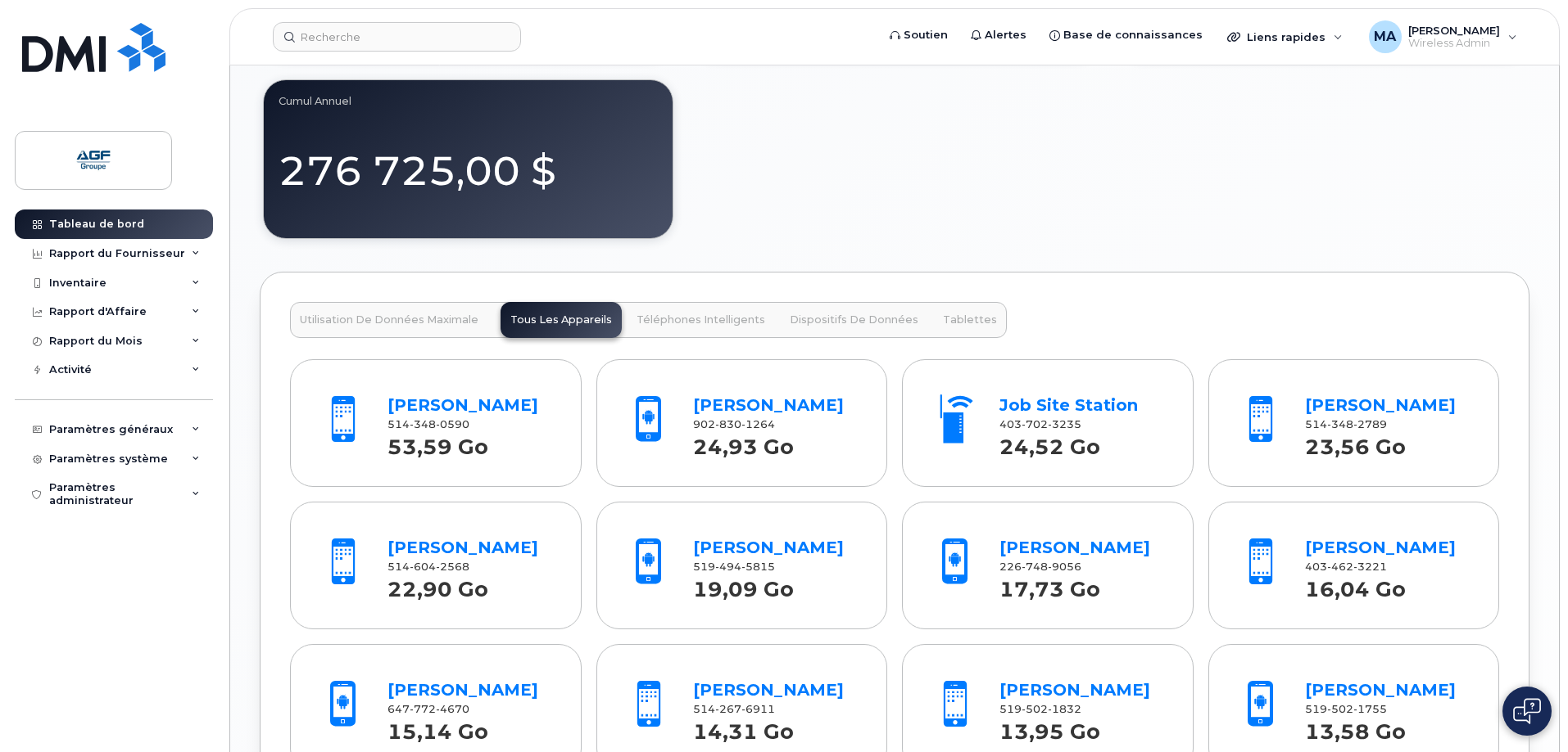
click at [390, 317] on span "Utilisation de Données Maximale" at bounding box center [389, 319] width 179 height 13
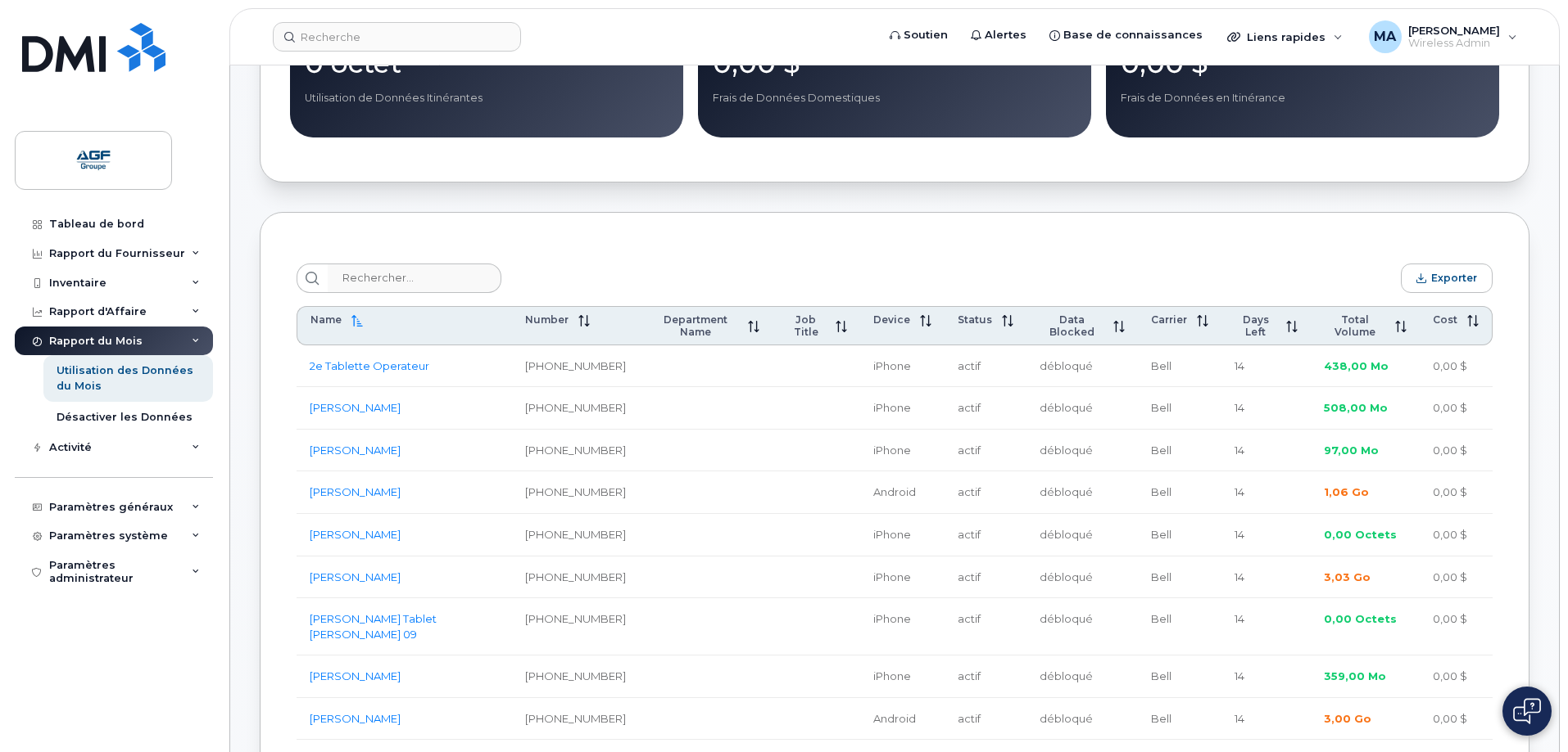
scroll to position [409, 0]
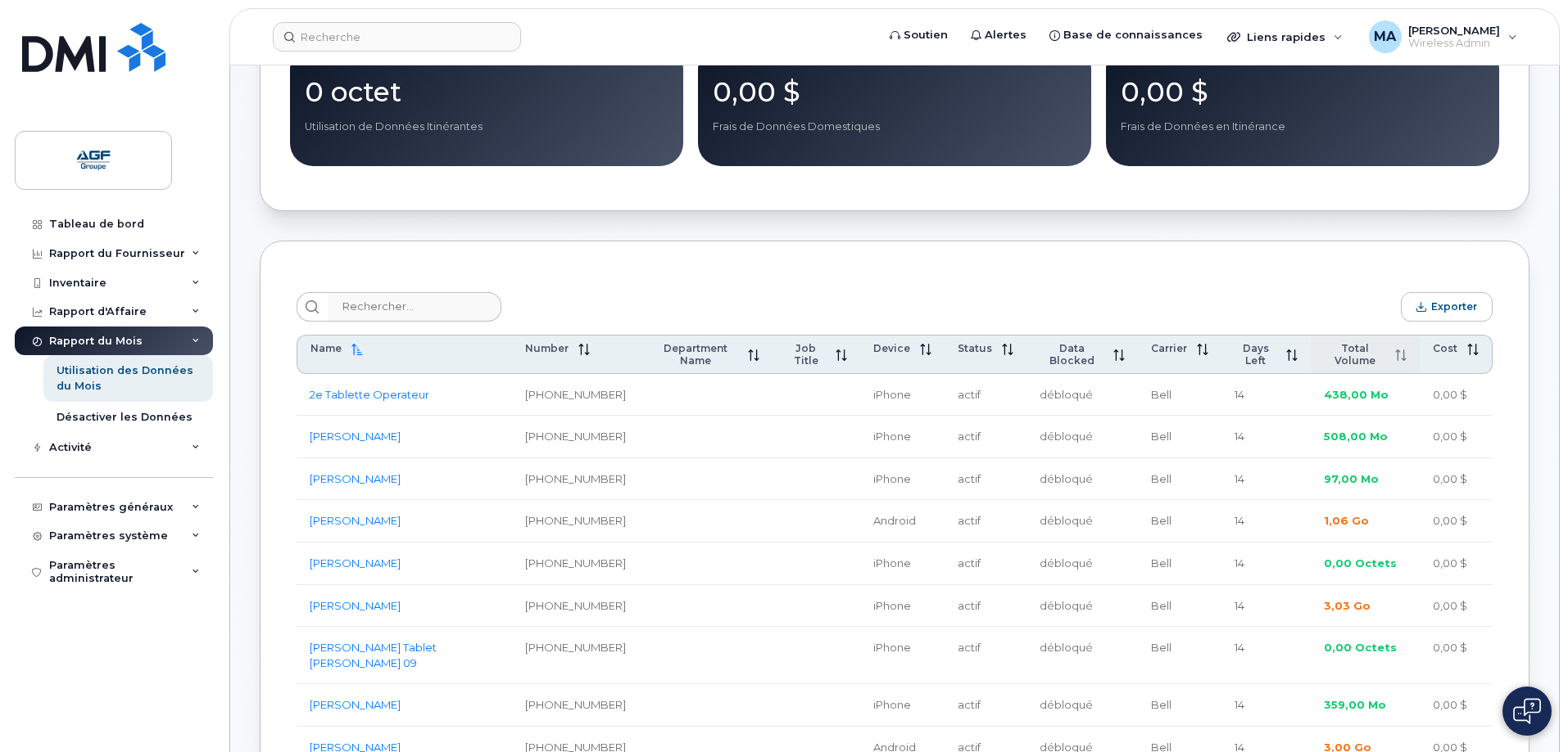
click at [1395, 352] on icon at bounding box center [1401, 356] width 12 height 12
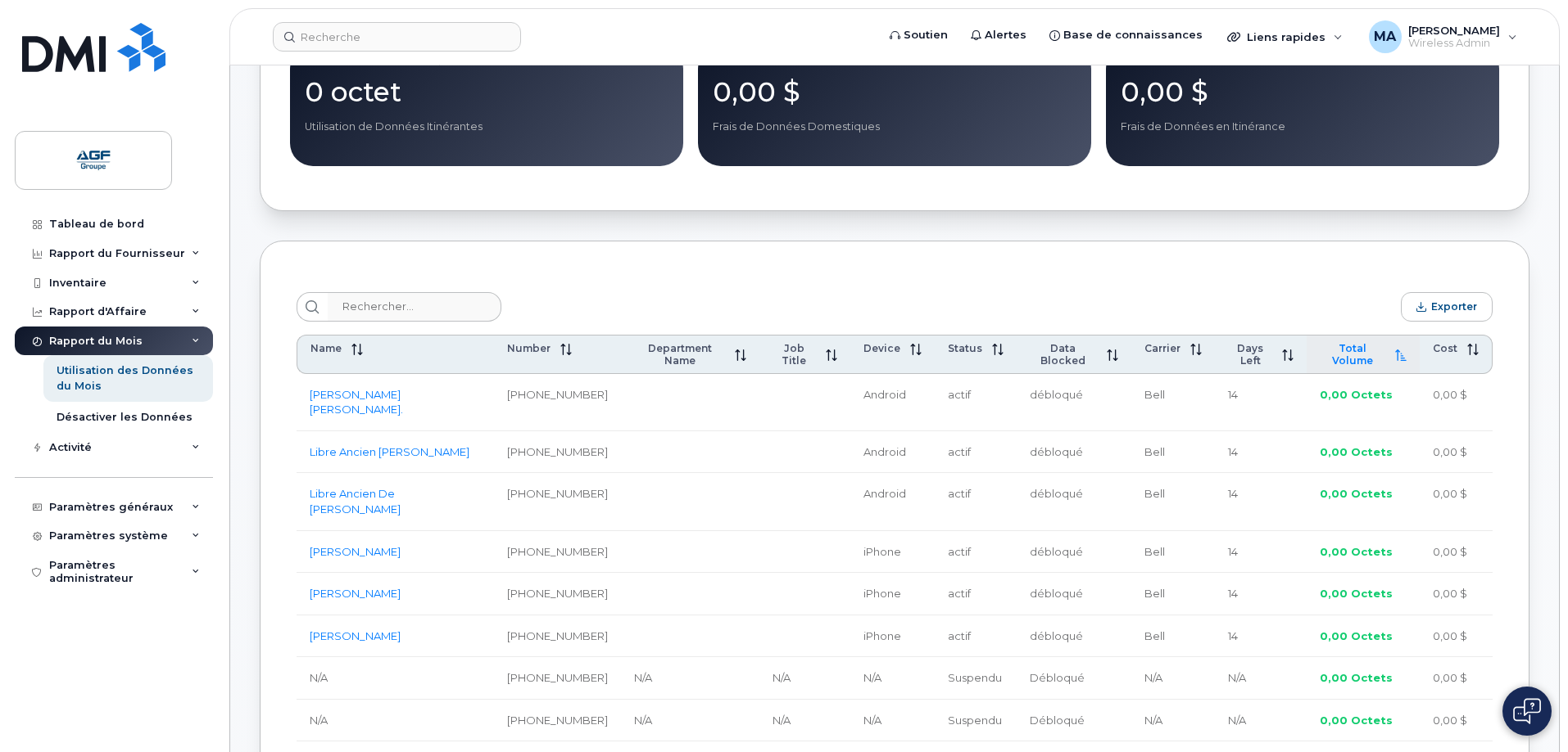
click at [1401, 361] on icon at bounding box center [1401, 356] width 12 height 12
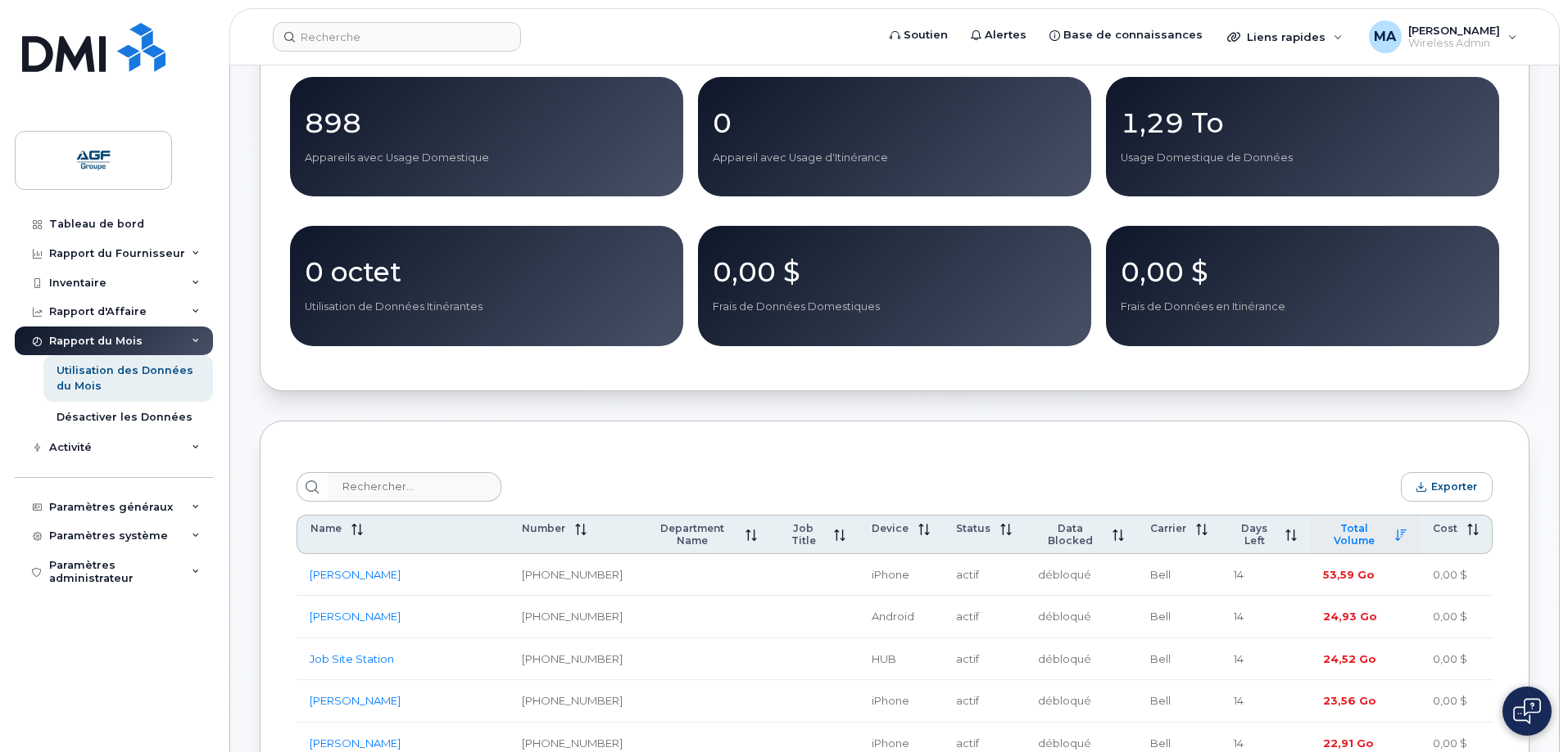
scroll to position [0, 0]
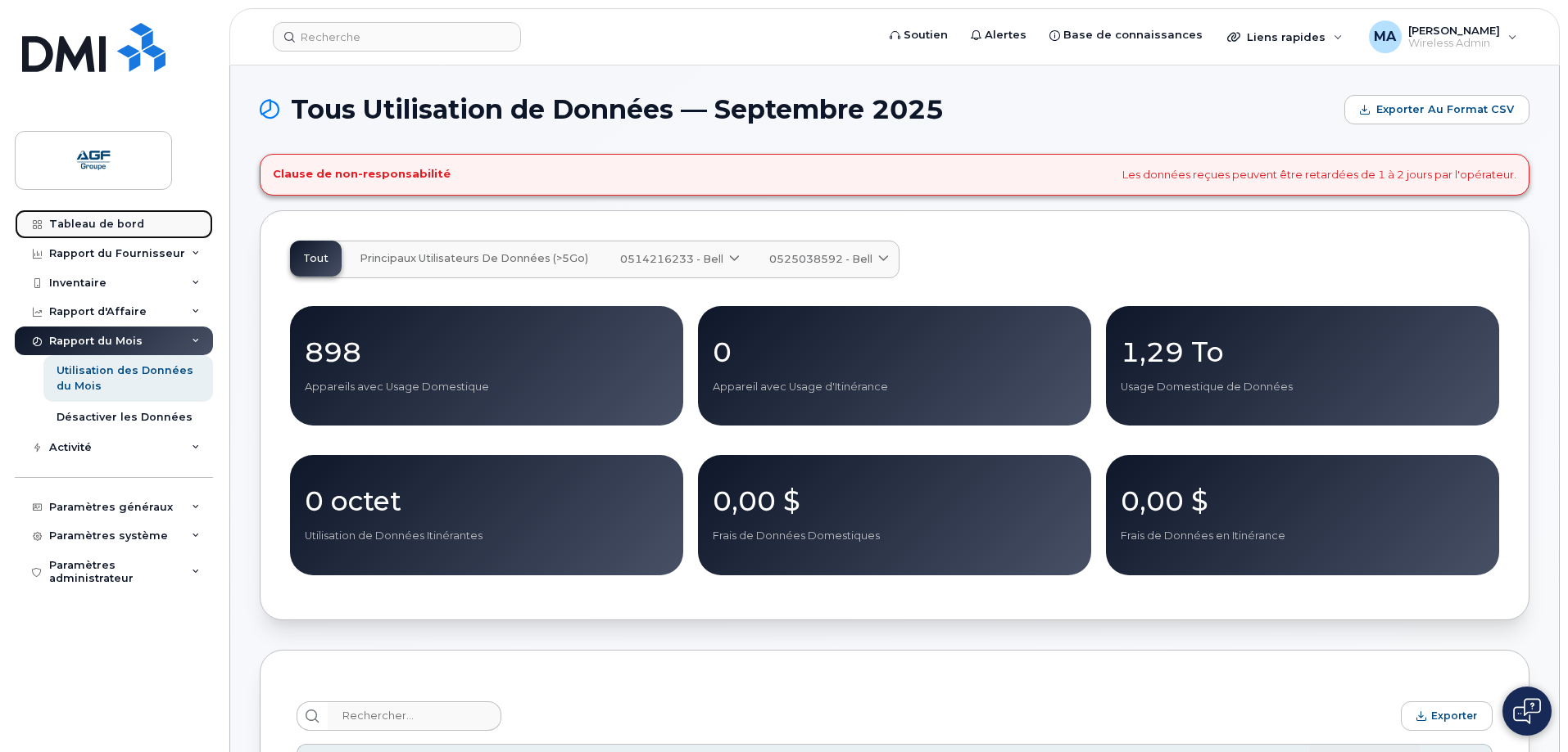
click at [113, 222] on div "Tableau de bord" at bounding box center [97, 223] width 95 height 13
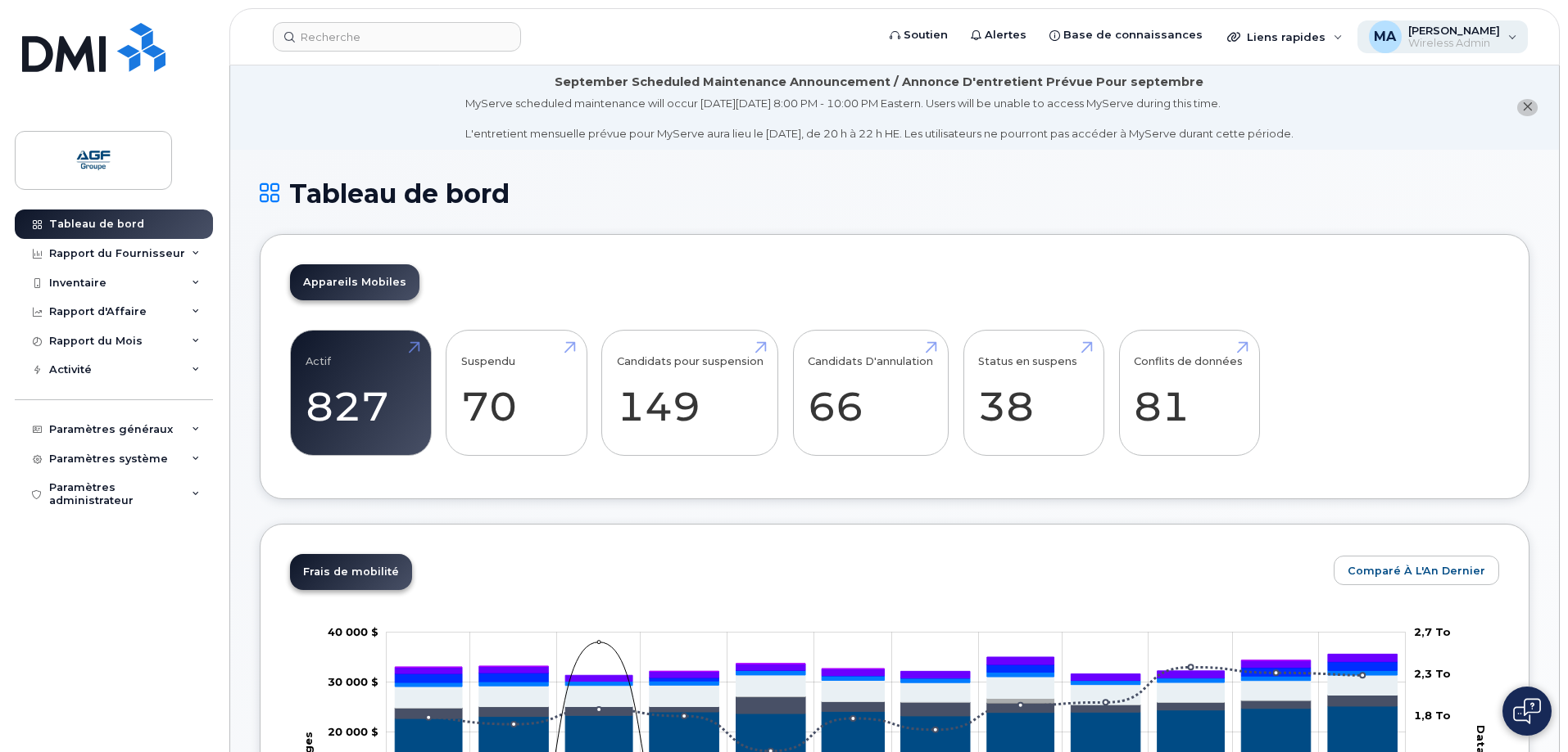
click at [1467, 31] on span "[PERSON_NAME]" at bounding box center [1453, 30] width 92 height 13
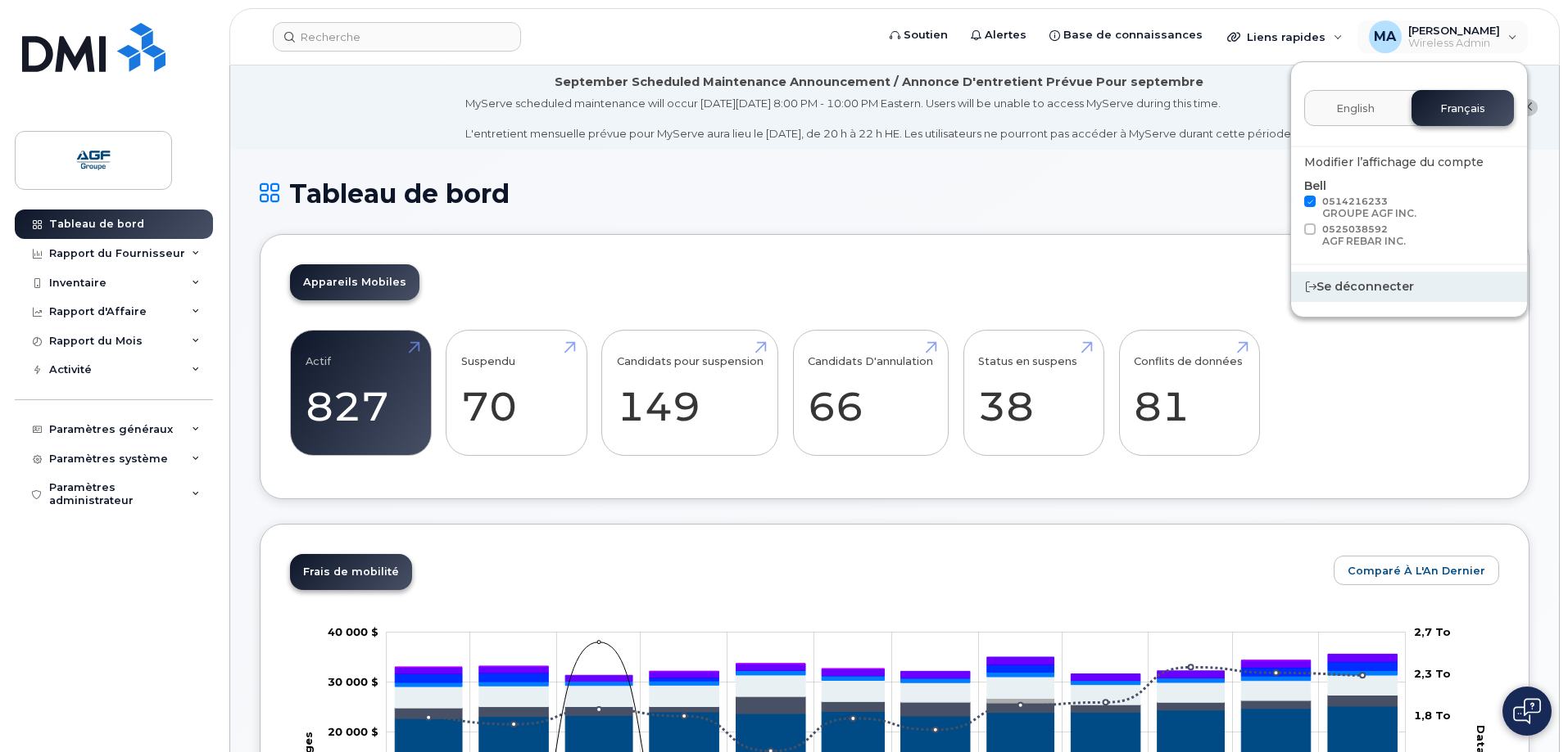
click at [1374, 288] on div "Se déconnecter" at bounding box center [1409, 287] width 236 height 31
